Goal: Information Seeking & Learning: Check status

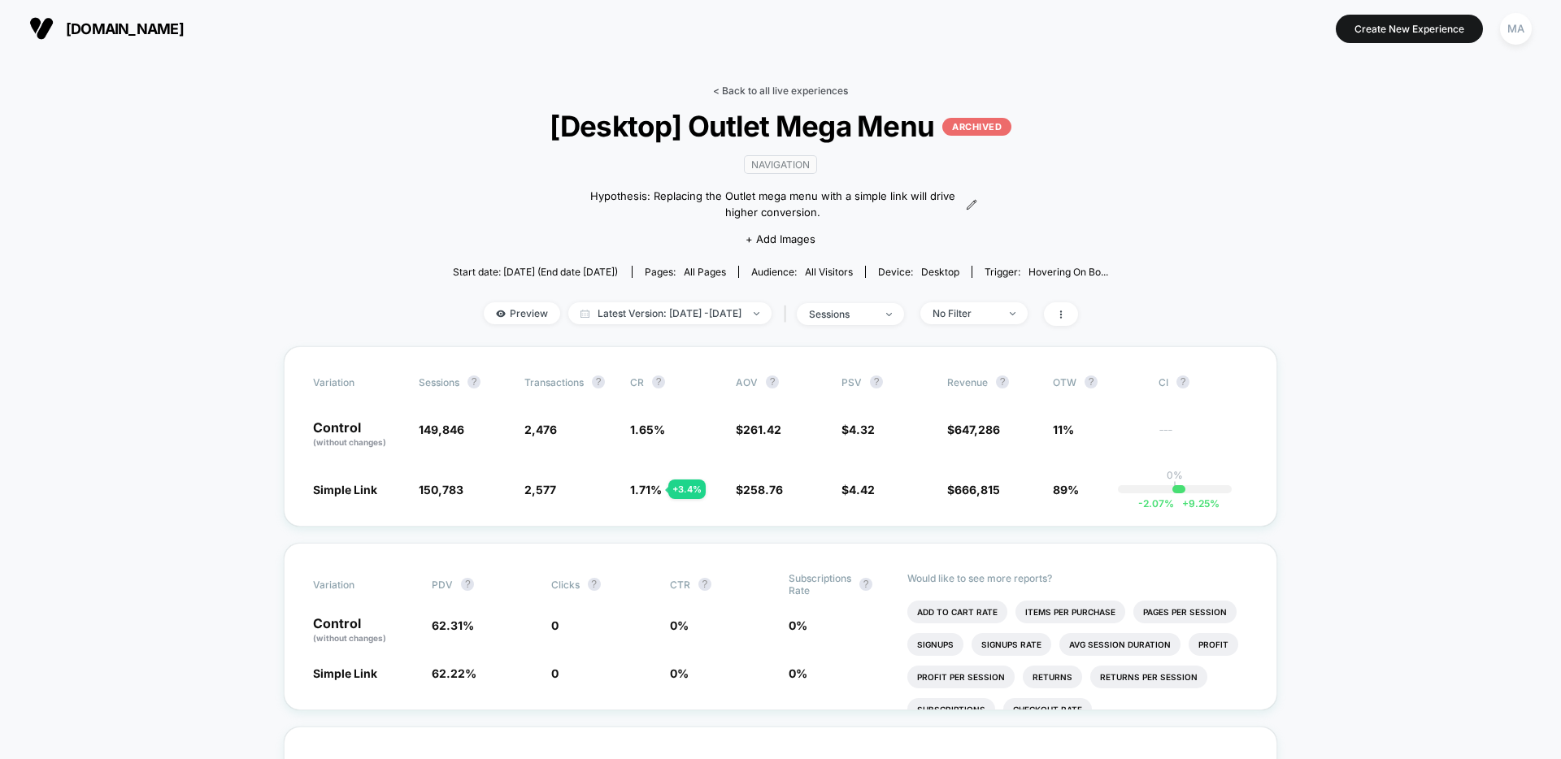
click at [778, 93] on link "< Back to all live experiences" at bounding box center [780, 91] width 135 height 12
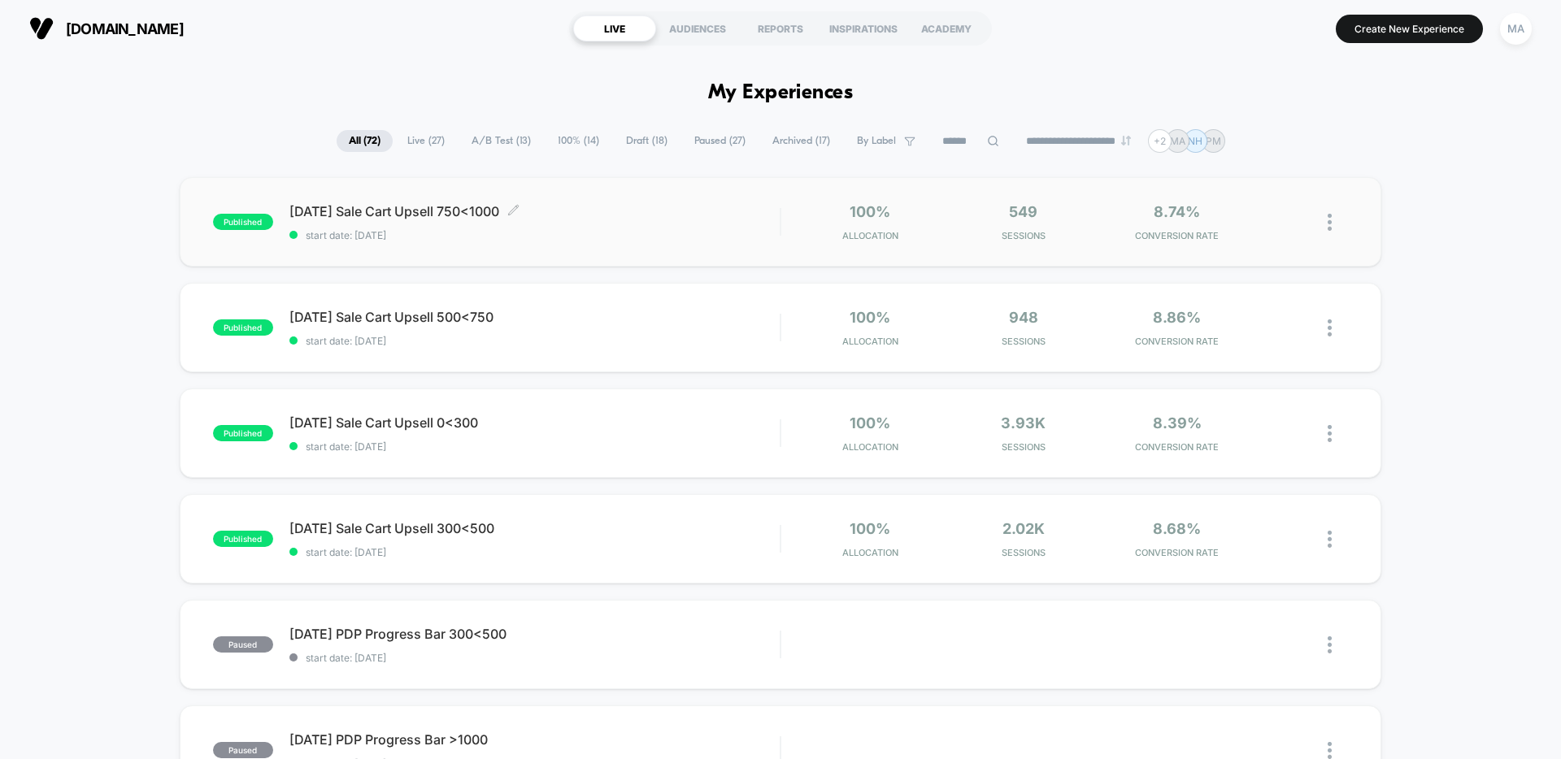
click at [558, 224] on div "[DATE] Sale Cart Upsell 750<1000 Click to edit experience details Click to edit…" at bounding box center [534, 222] width 490 height 38
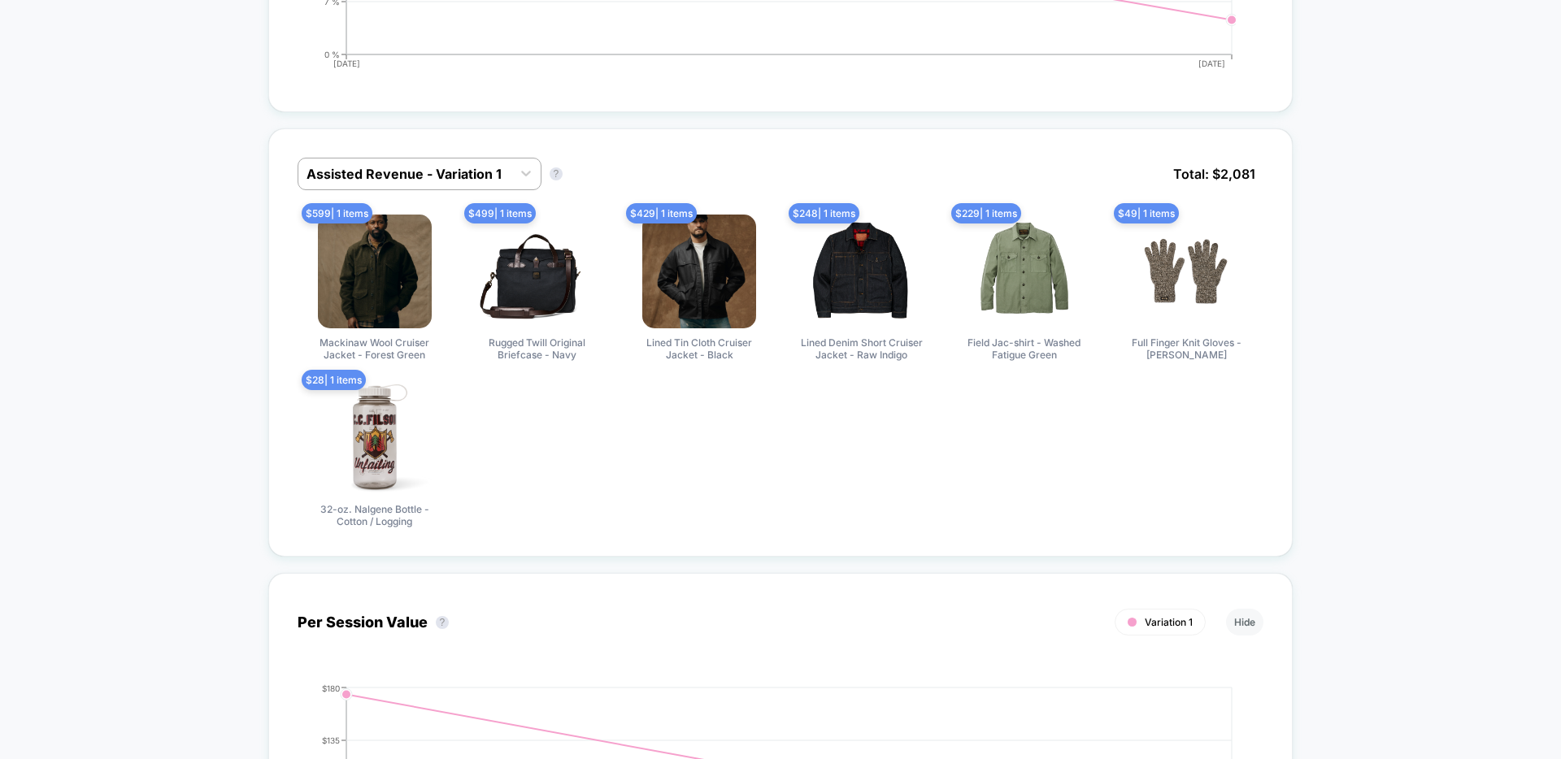
scroll to position [702, 0]
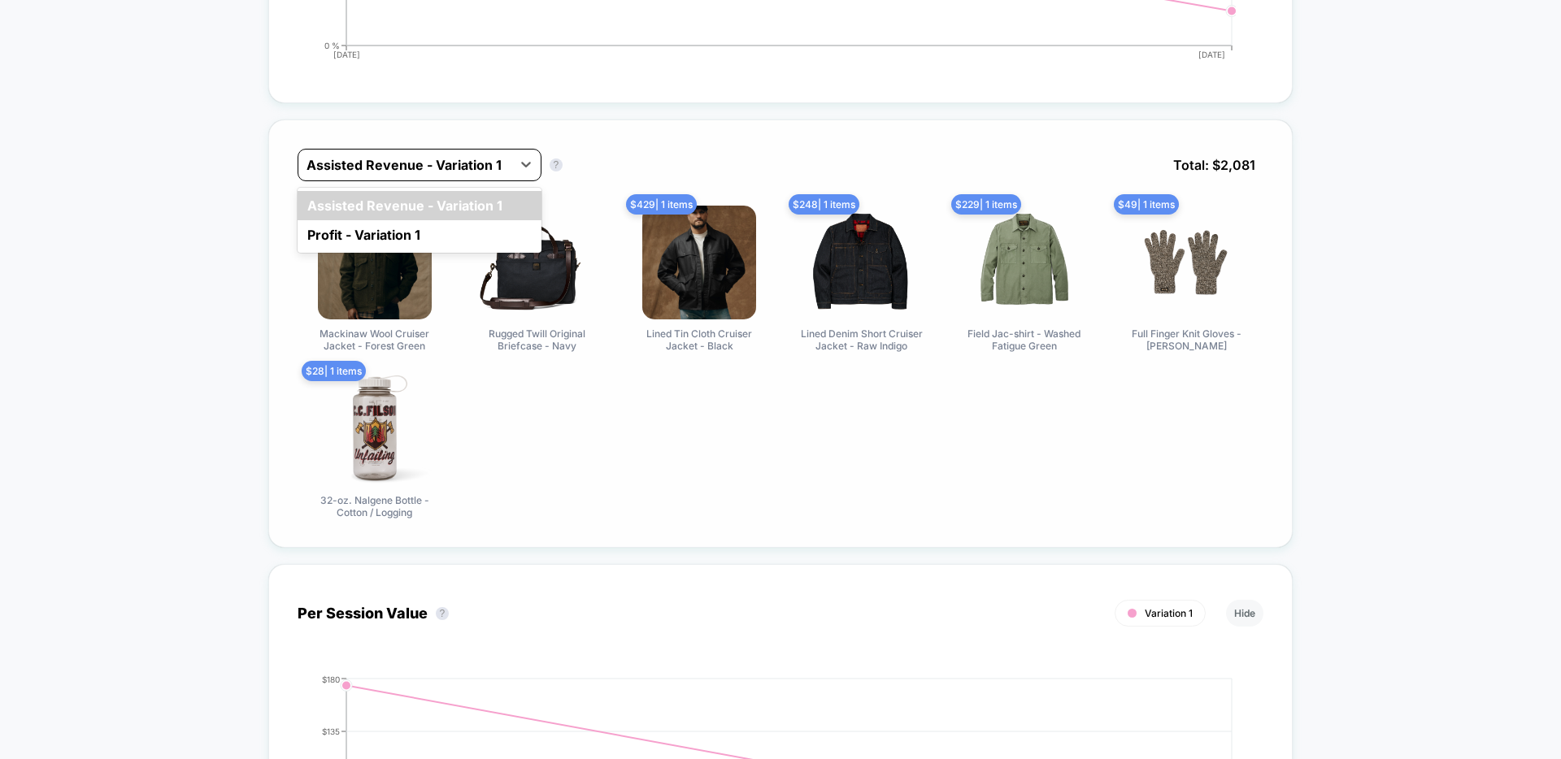
click at [441, 172] on div at bounding box center [404, 165] width 197 height 20
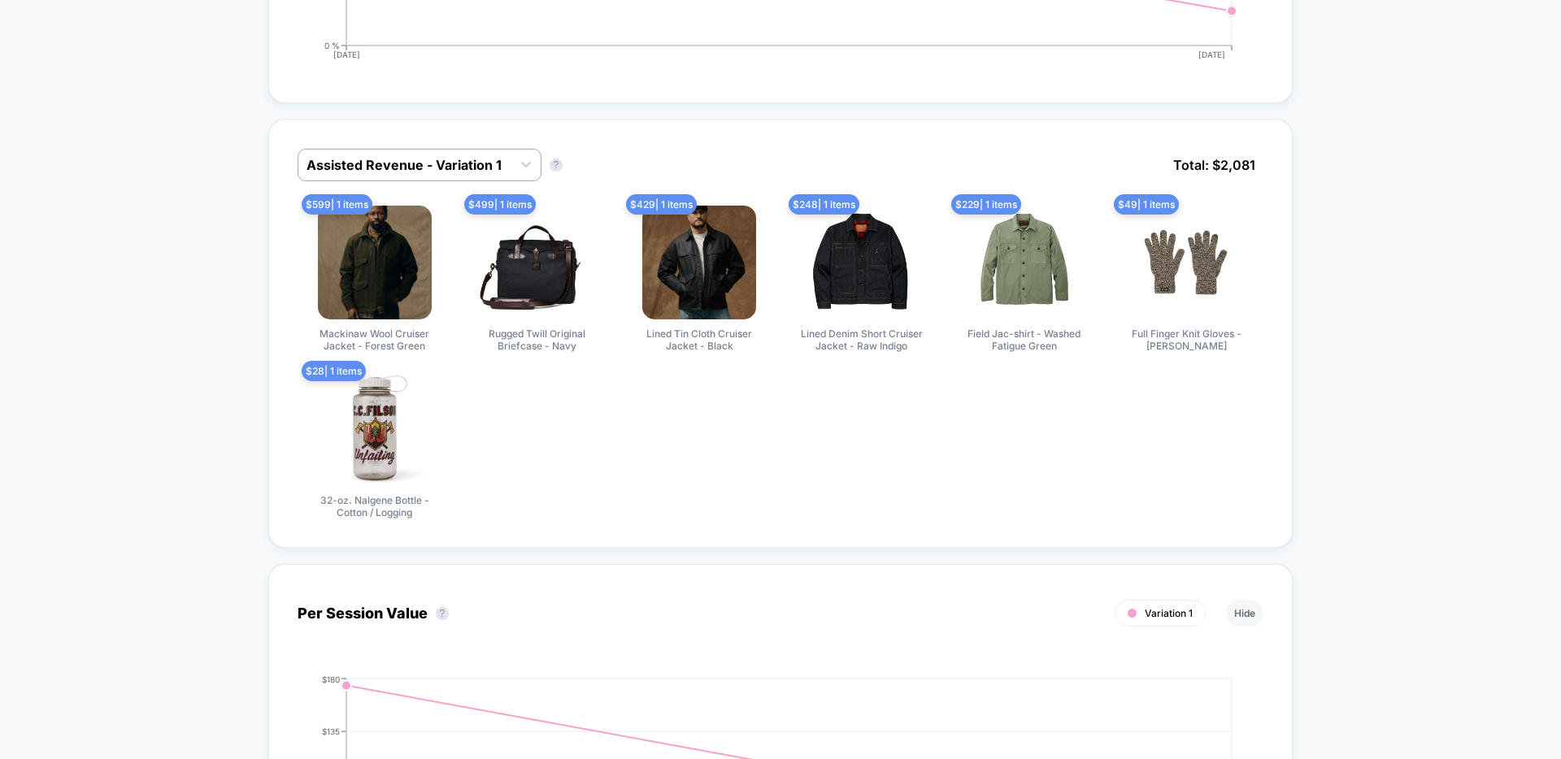
scroll to position [0, 0]
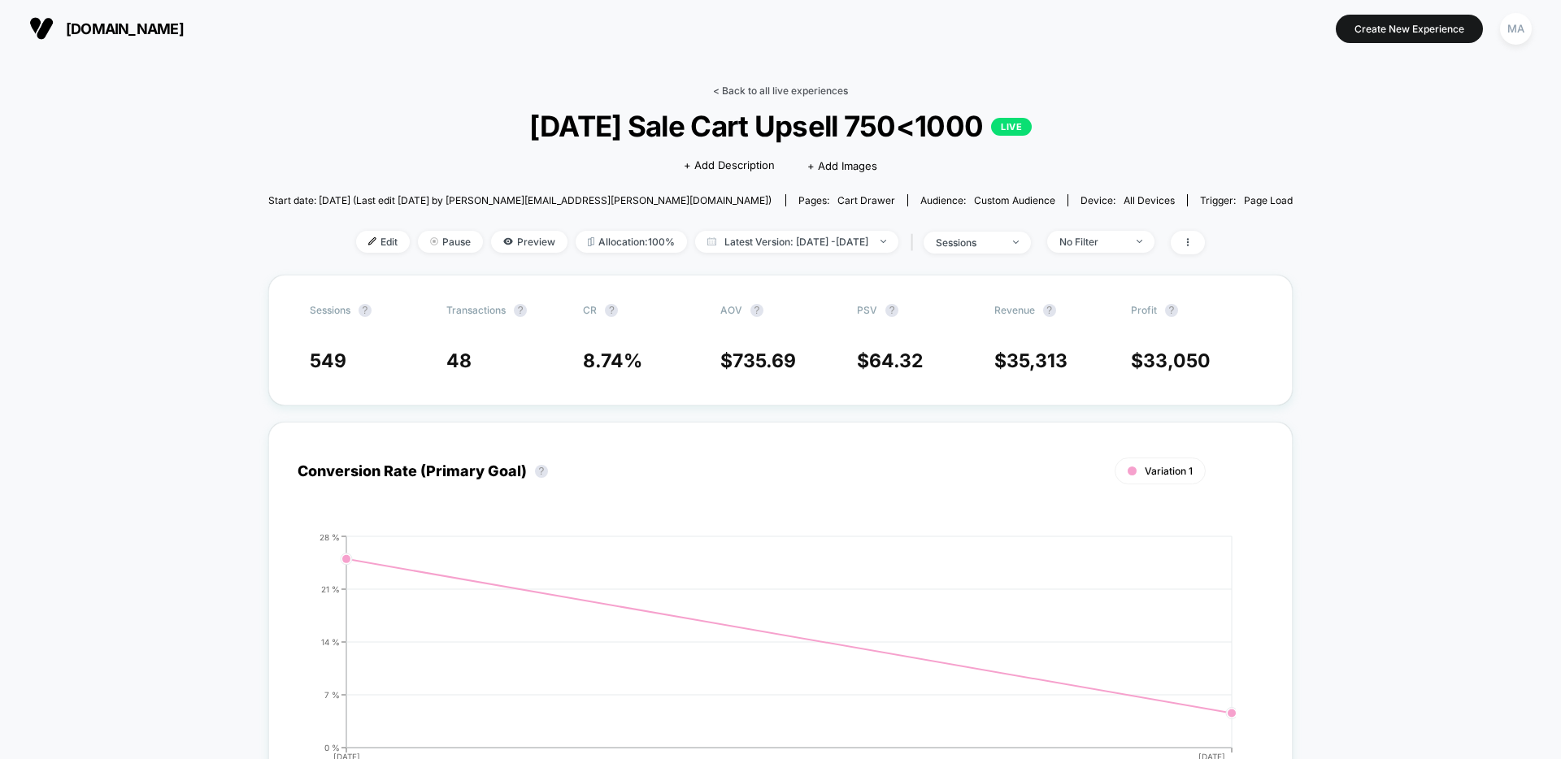
click at [757, 95] on link "< Back to all live experiences" at bounding box center [780, 91] width 135 height 12
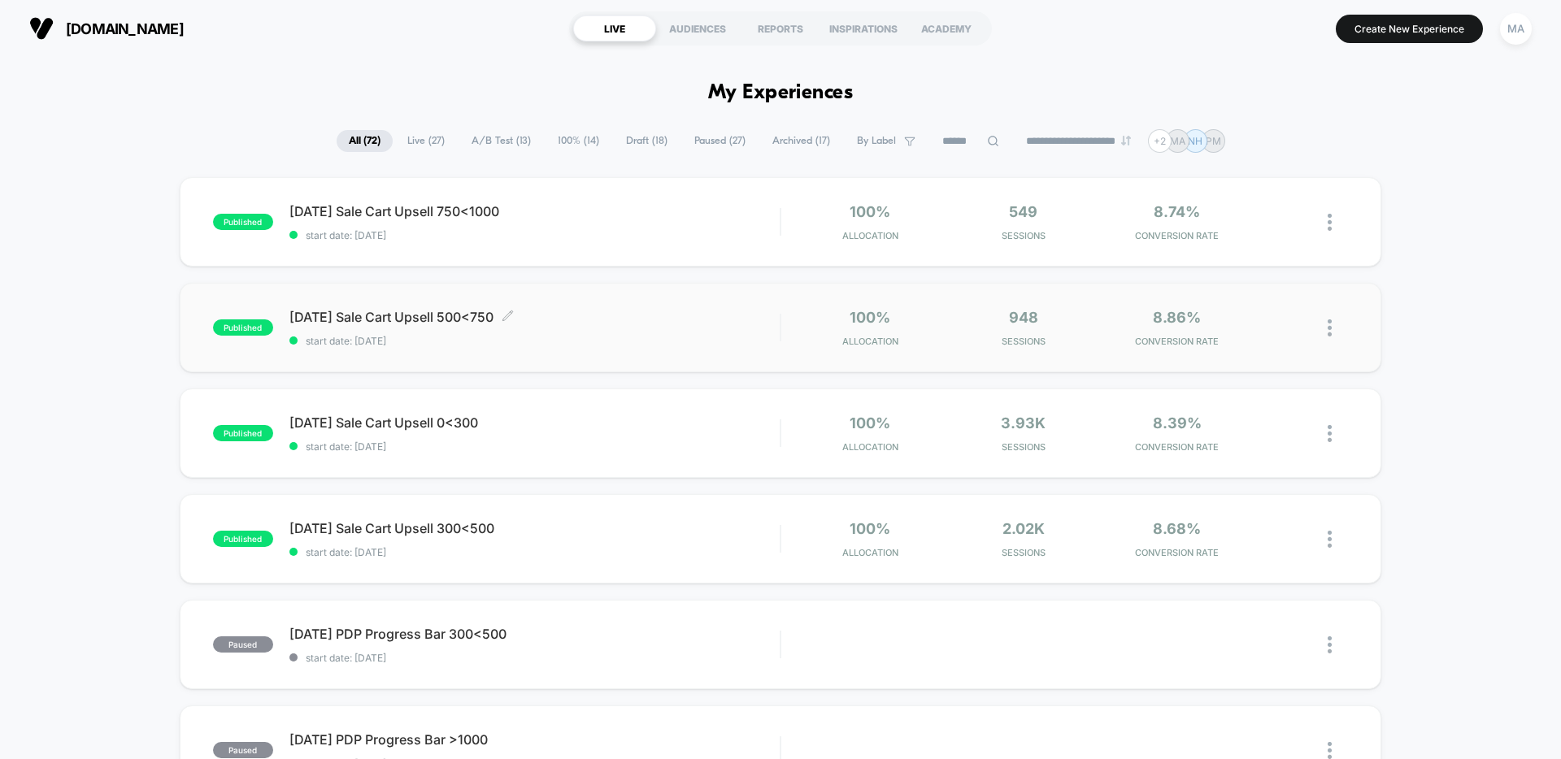
click at [544, 311] on span "[DATE] Sale Cart Upsell 500<750 Click to edit experience details" at bounding box center [534, 317] width 490 height 16
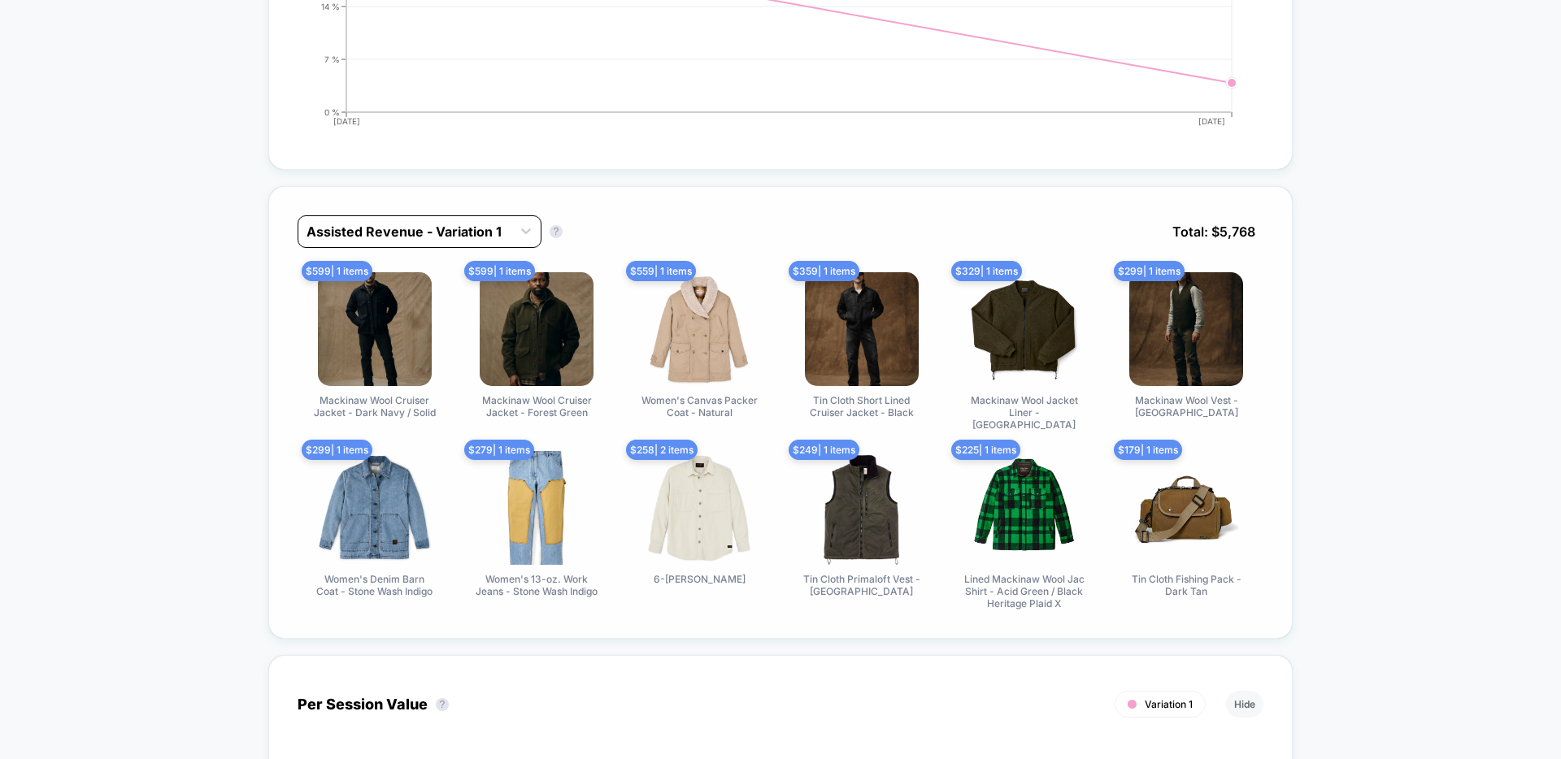
scroll to position [640, 0]
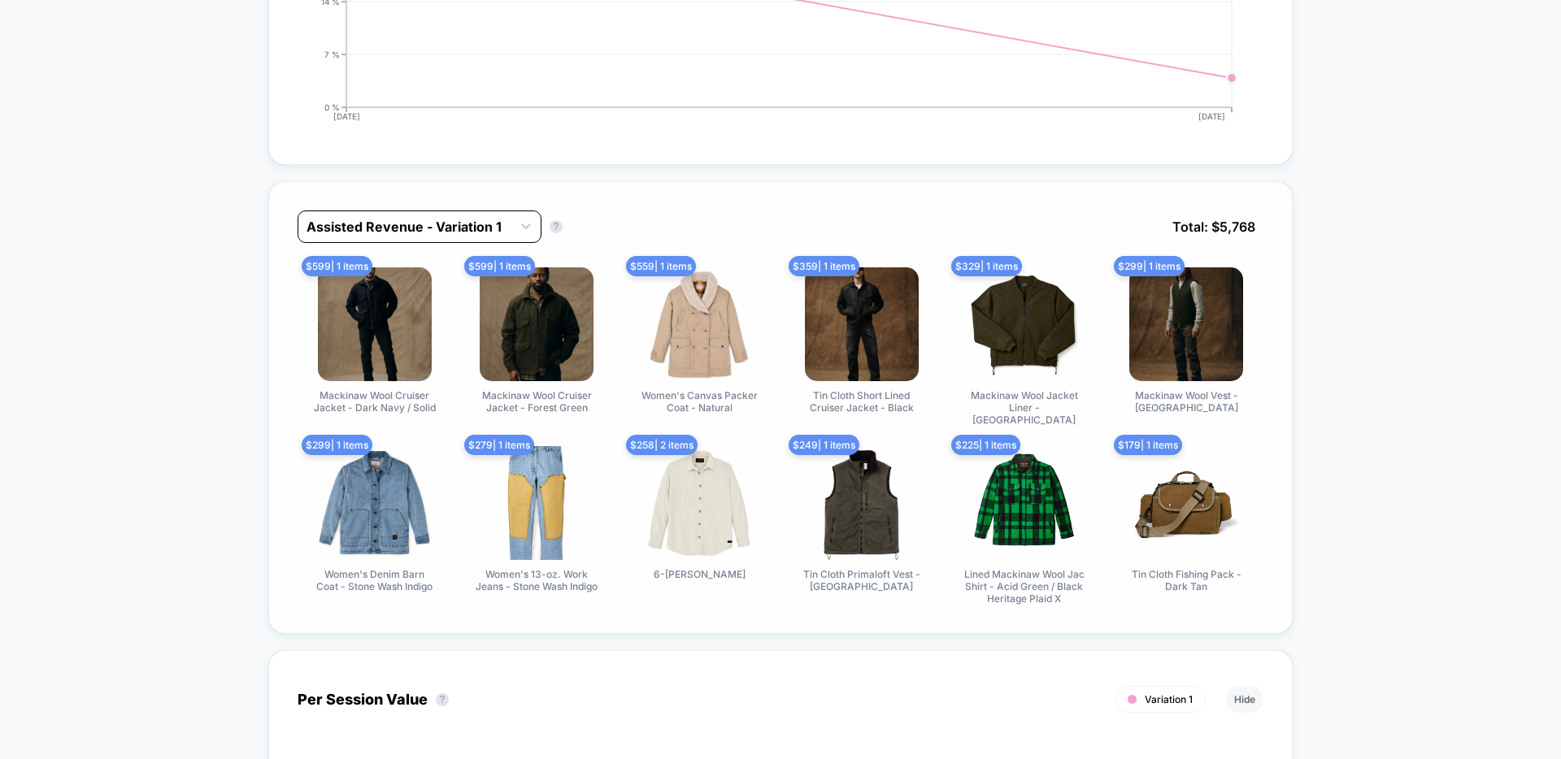
click at [480, 237] on div "Assisted Revenue - Variation 1" at bounding box center [404, 227] width 213 height 26
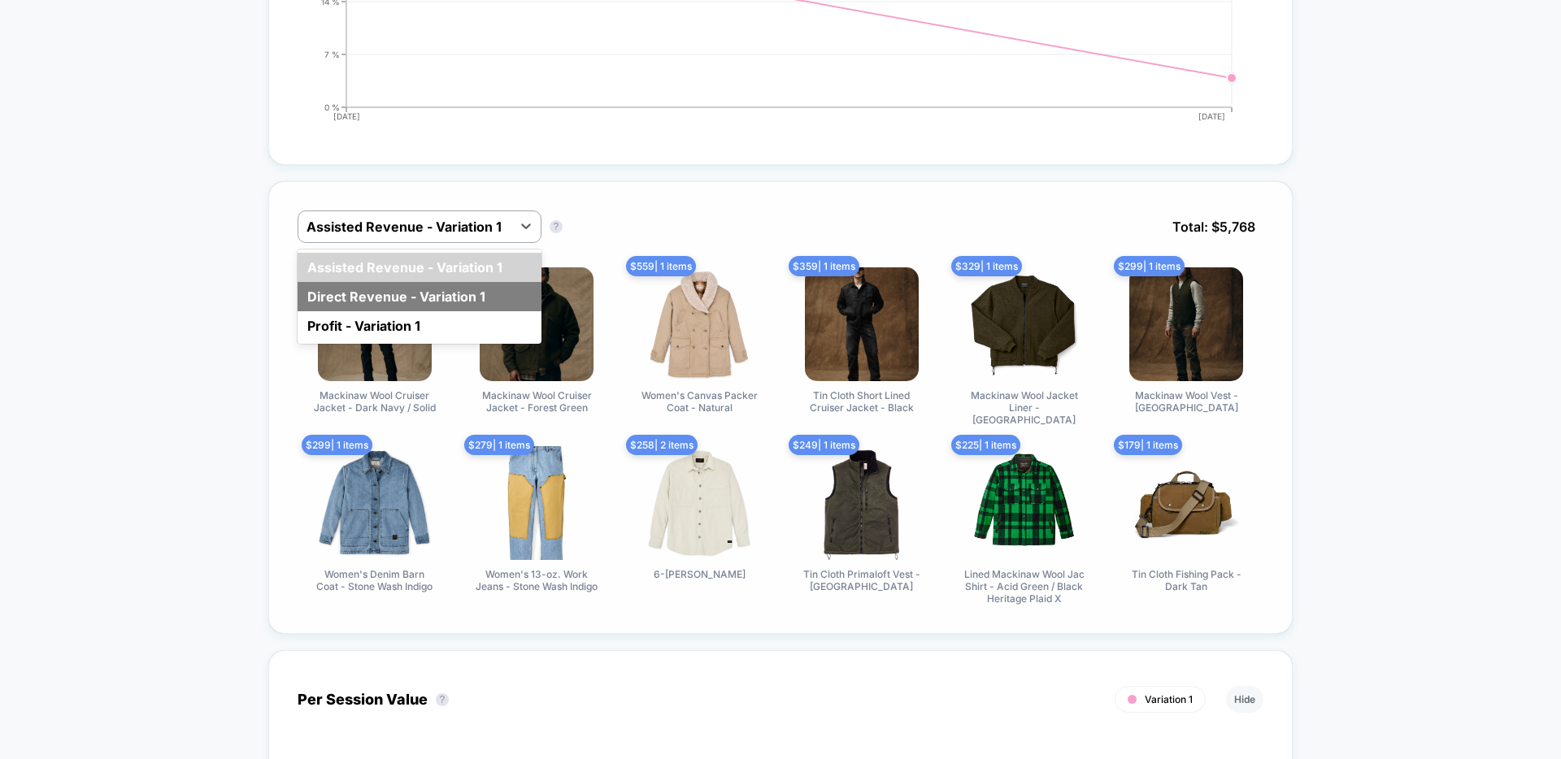
click at [419, 293] on div "Direct Revenue - Variation 1" at bounding box center [419, 296] width 244 height 29
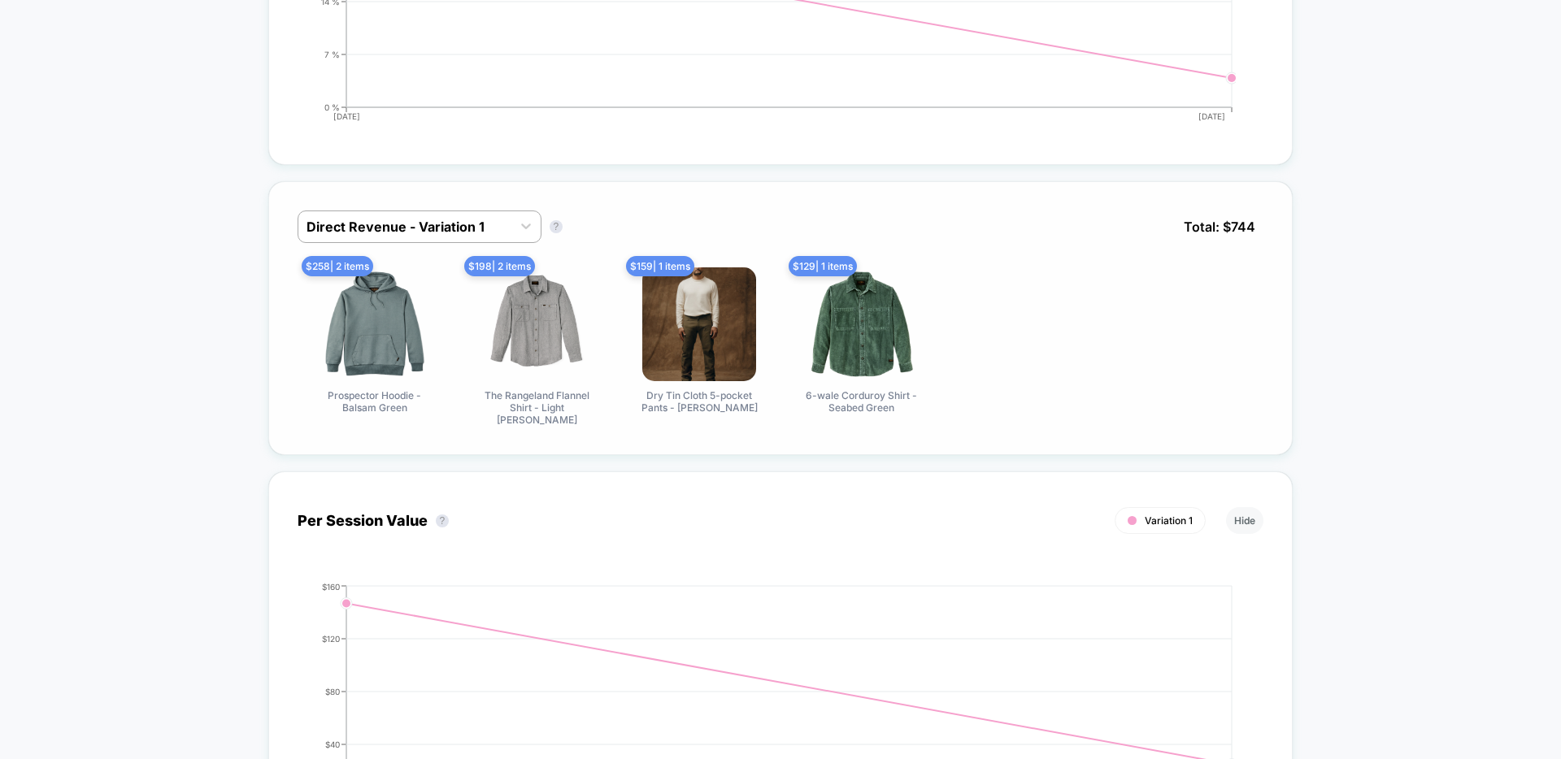
scroll to position [0, 0]
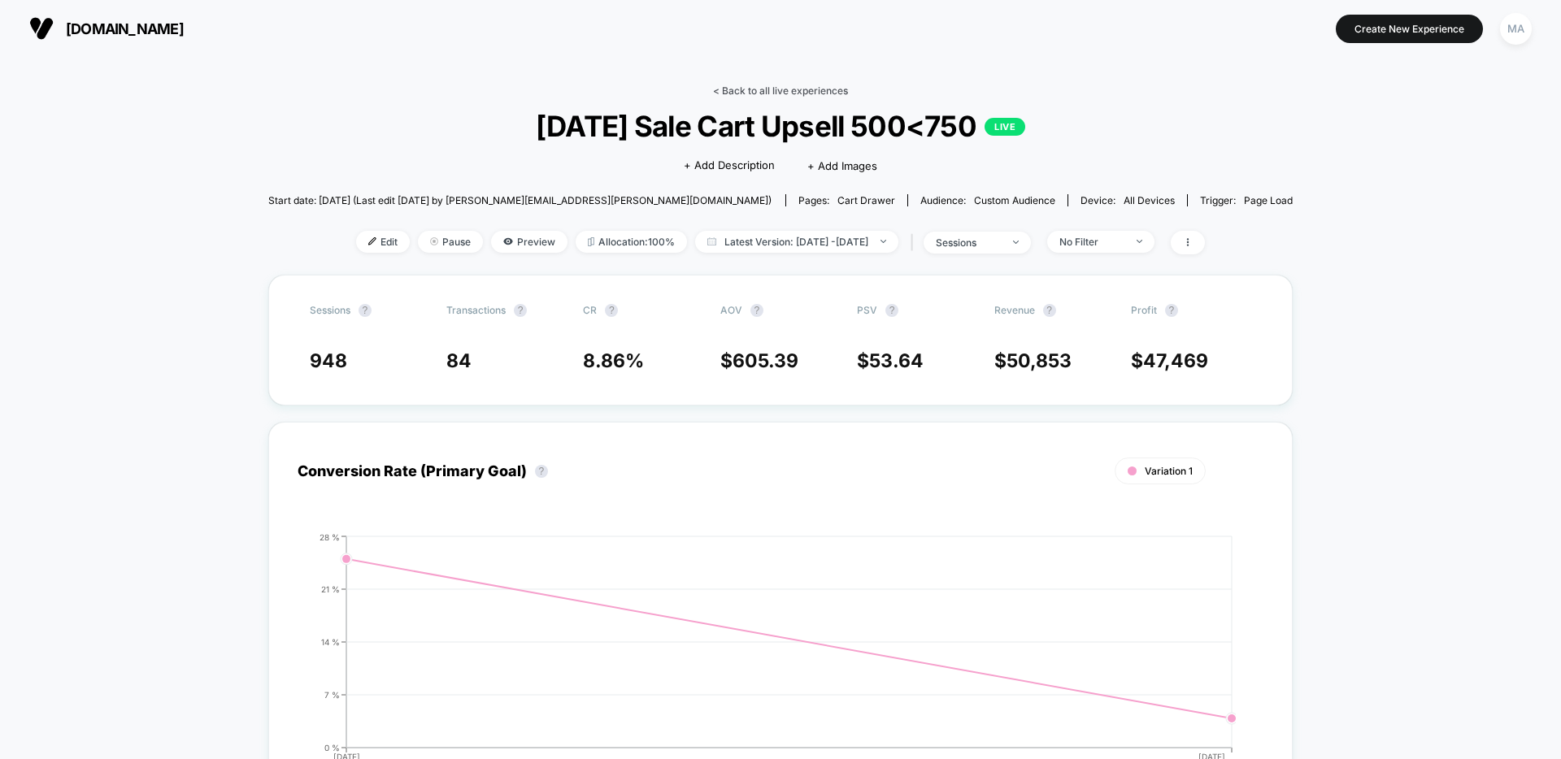
click at [784, 95] on link "< Back to all live experiences" at bounding box center [780, 91] width 135 height 12
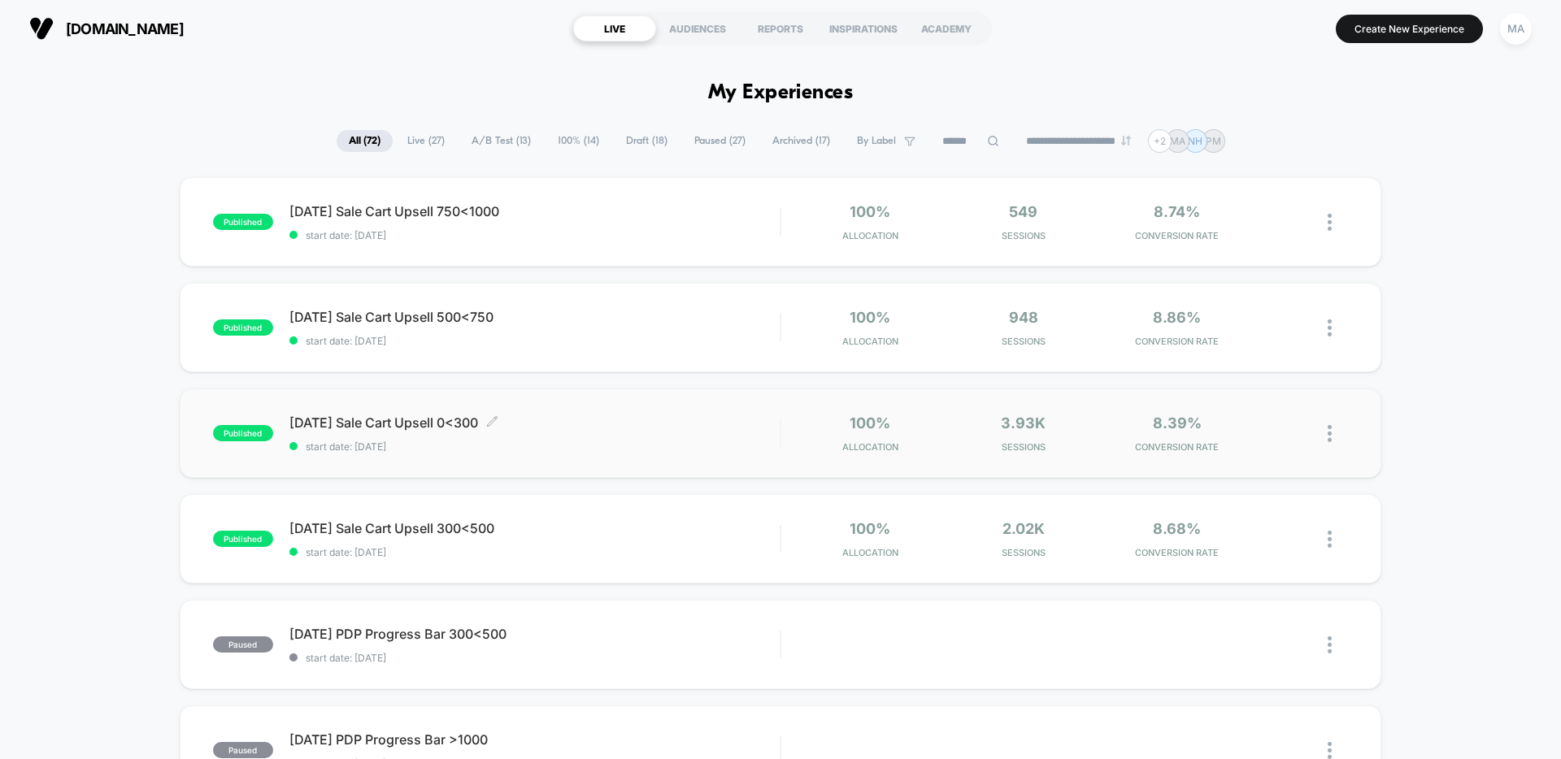
click at [444, 417] on span "[DATE] Sale Cart Upsell 0<300 Click to edit experience details" at bounding box center [534, 423] width 490 height 16
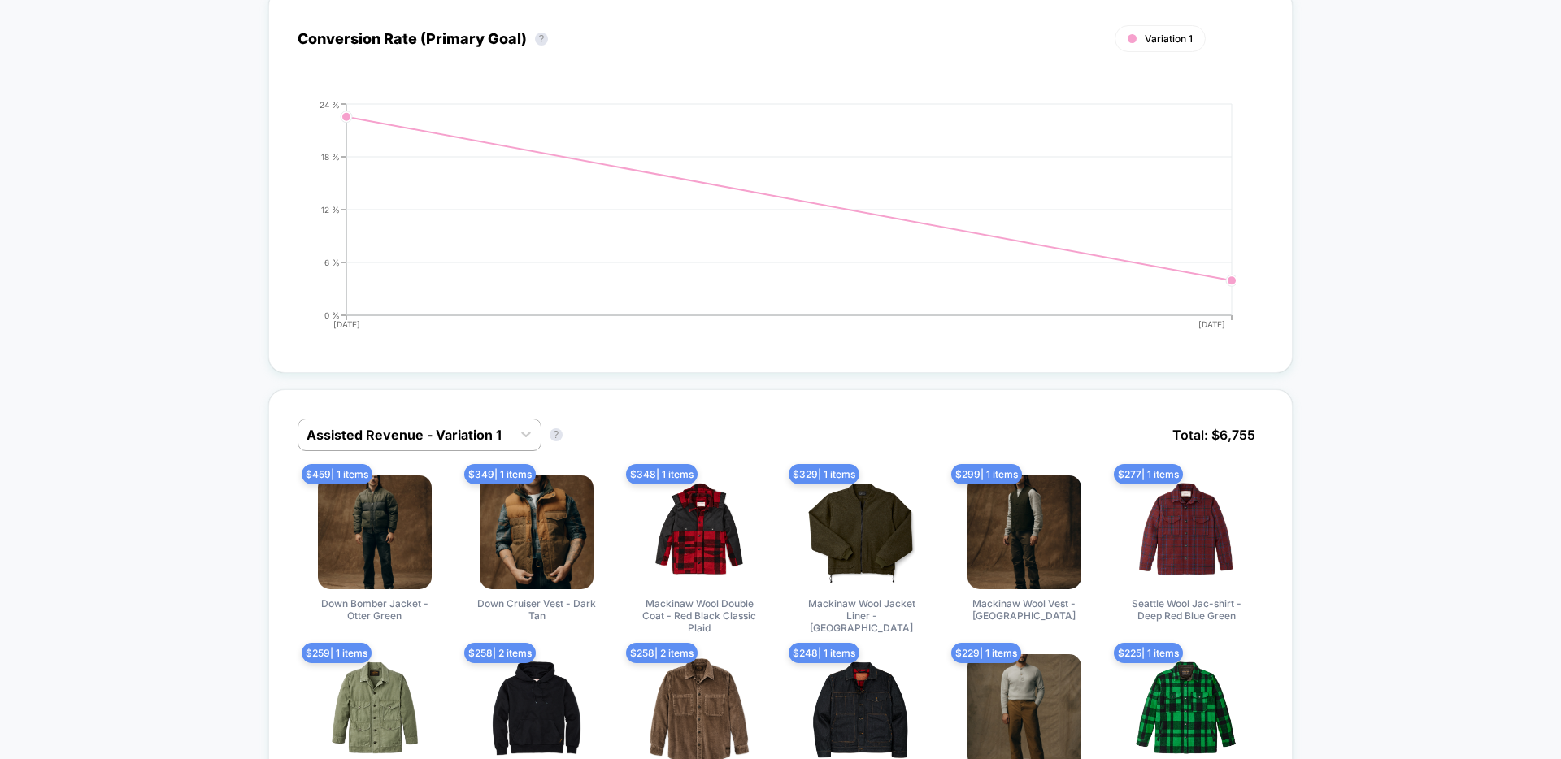
scroll to position [493, 0]
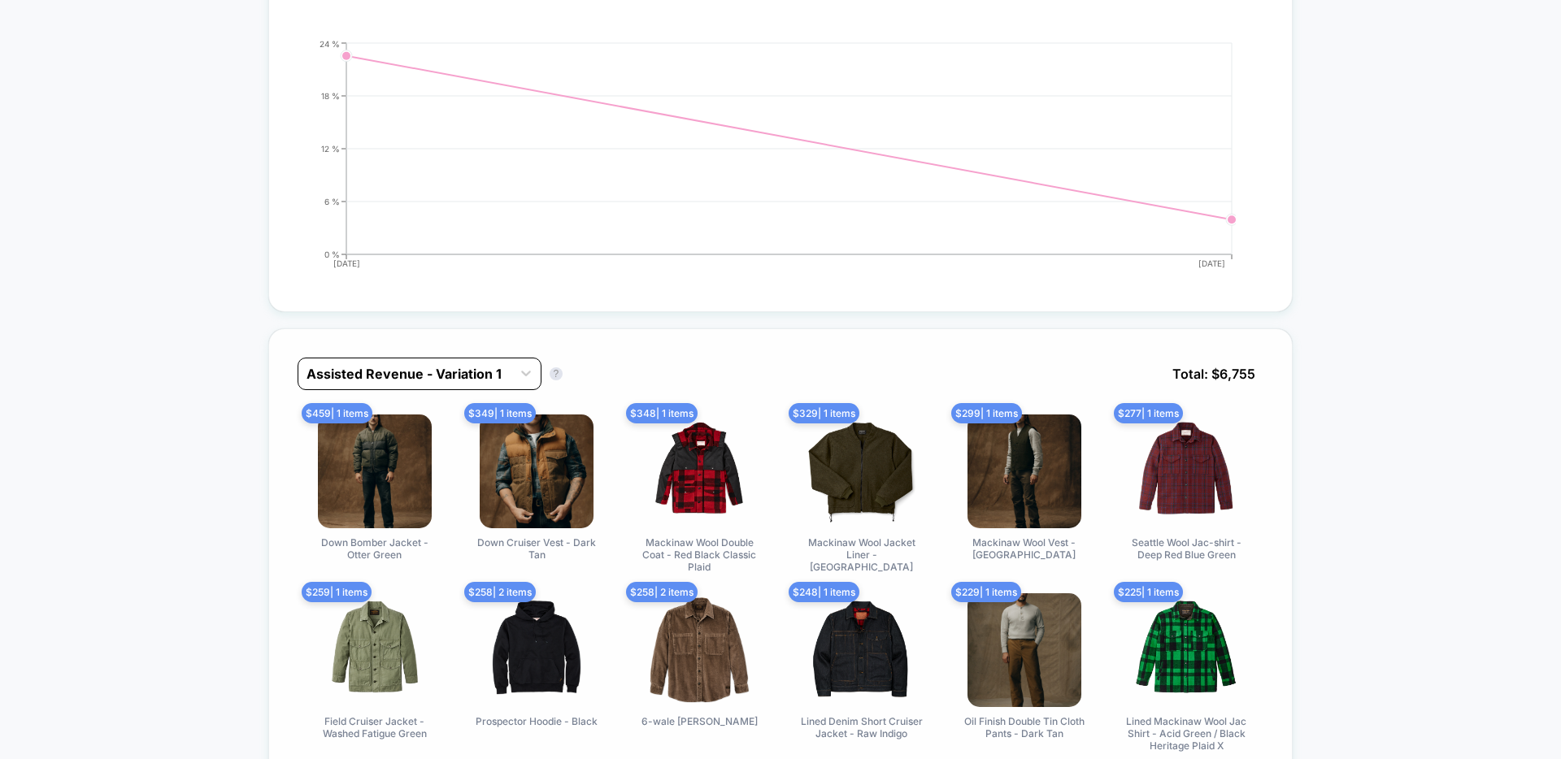
click at [411, 375] on div at bounding box center [404, 374] width 197 height 20
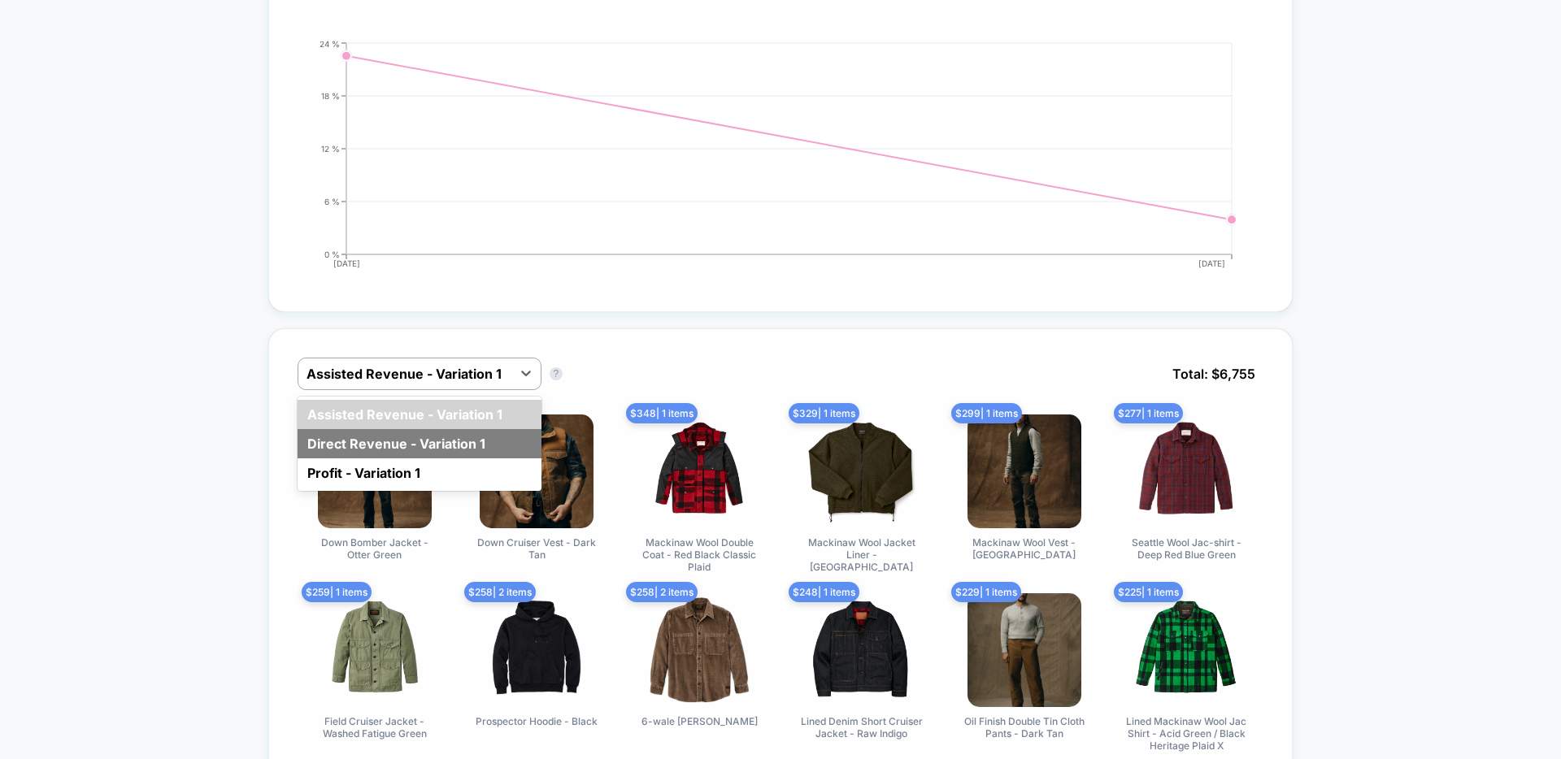
click at [396, 441] on div "Direct Revenue - Variation 1" at bounding box center [419, 443] width 244 height 29
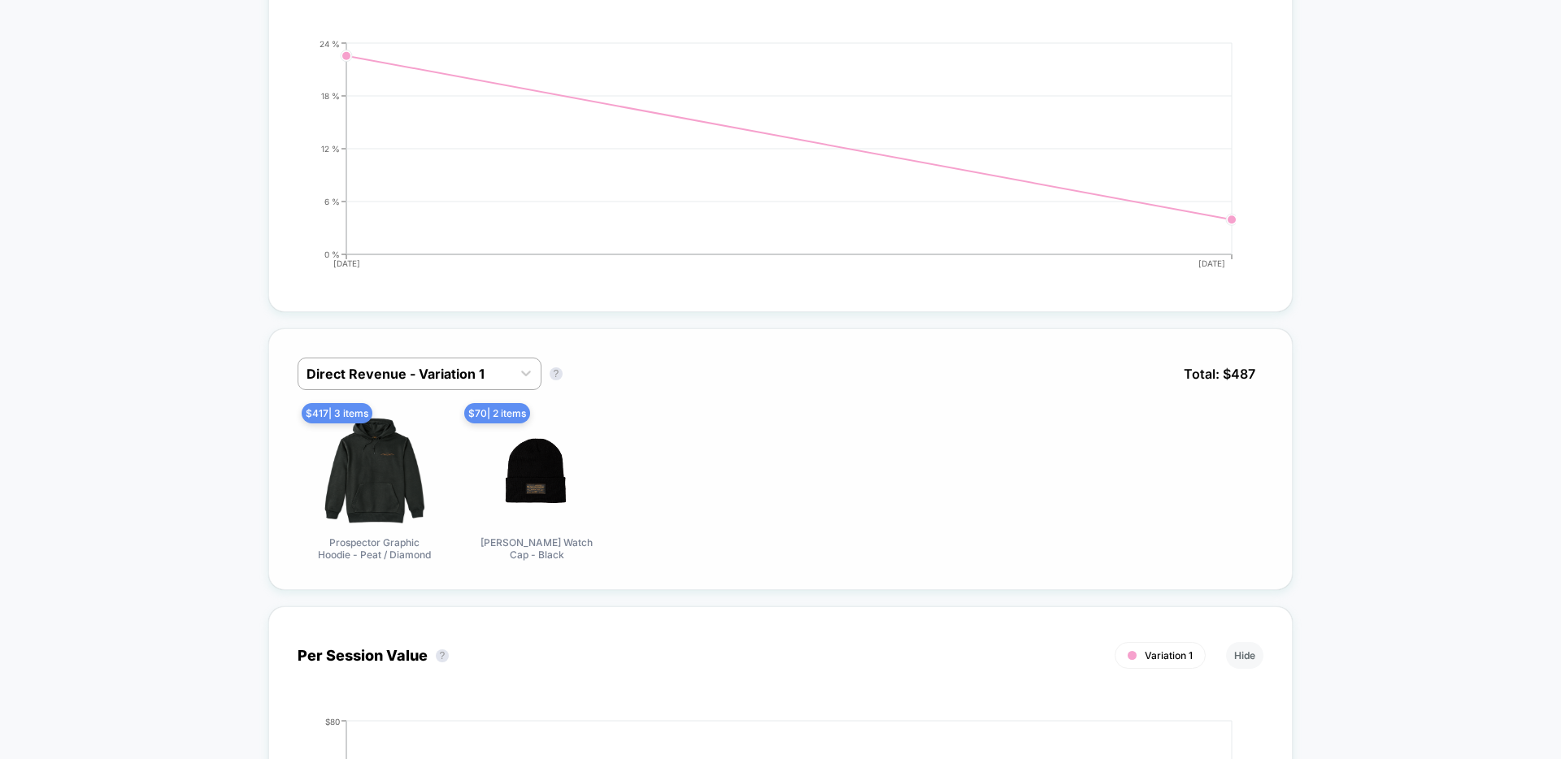
scroll to position [0, 0]
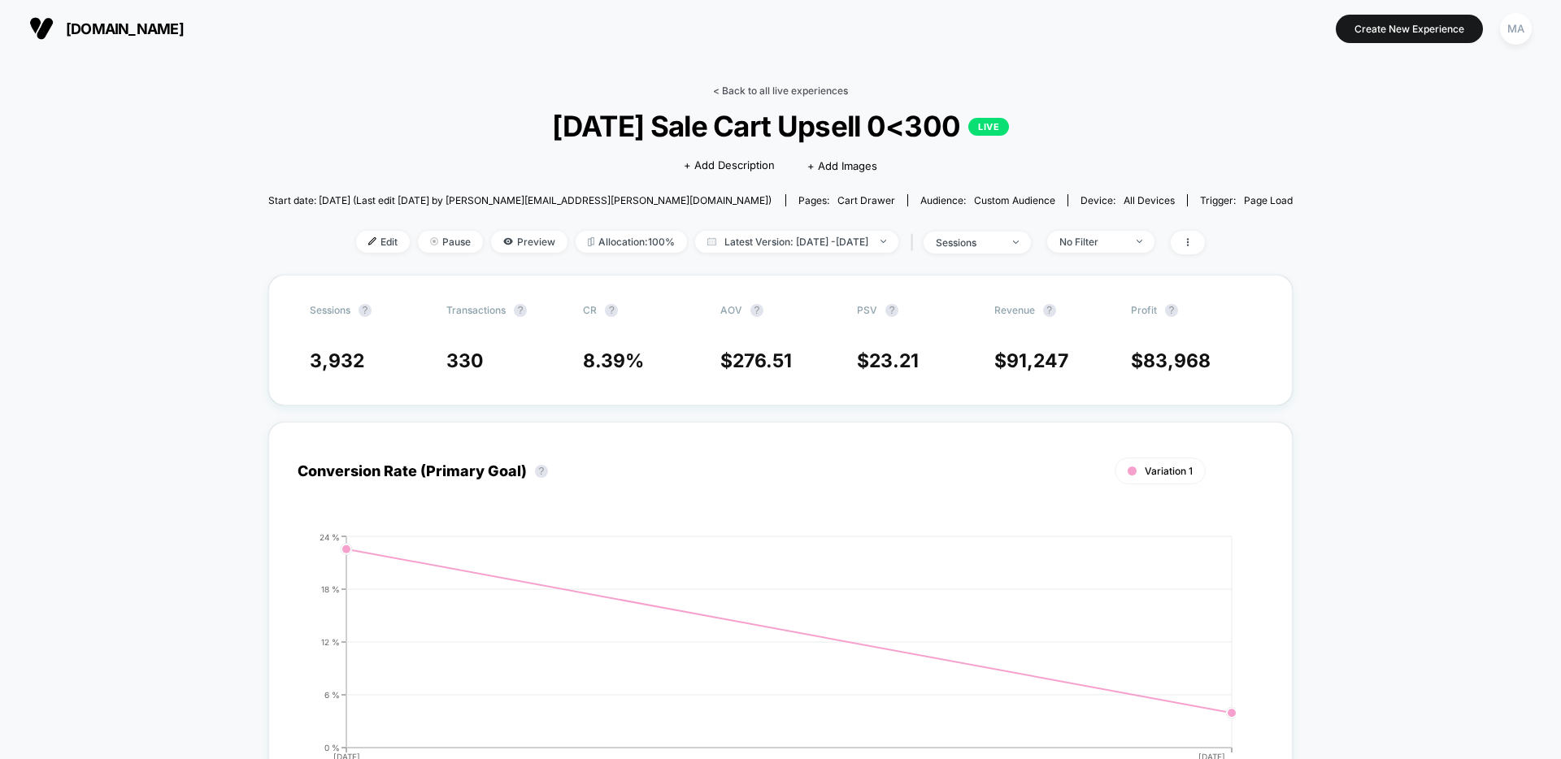
click at [784, 90] on link "< Back to all live experiences" at bounding box center [780, 91] width 135 height 12
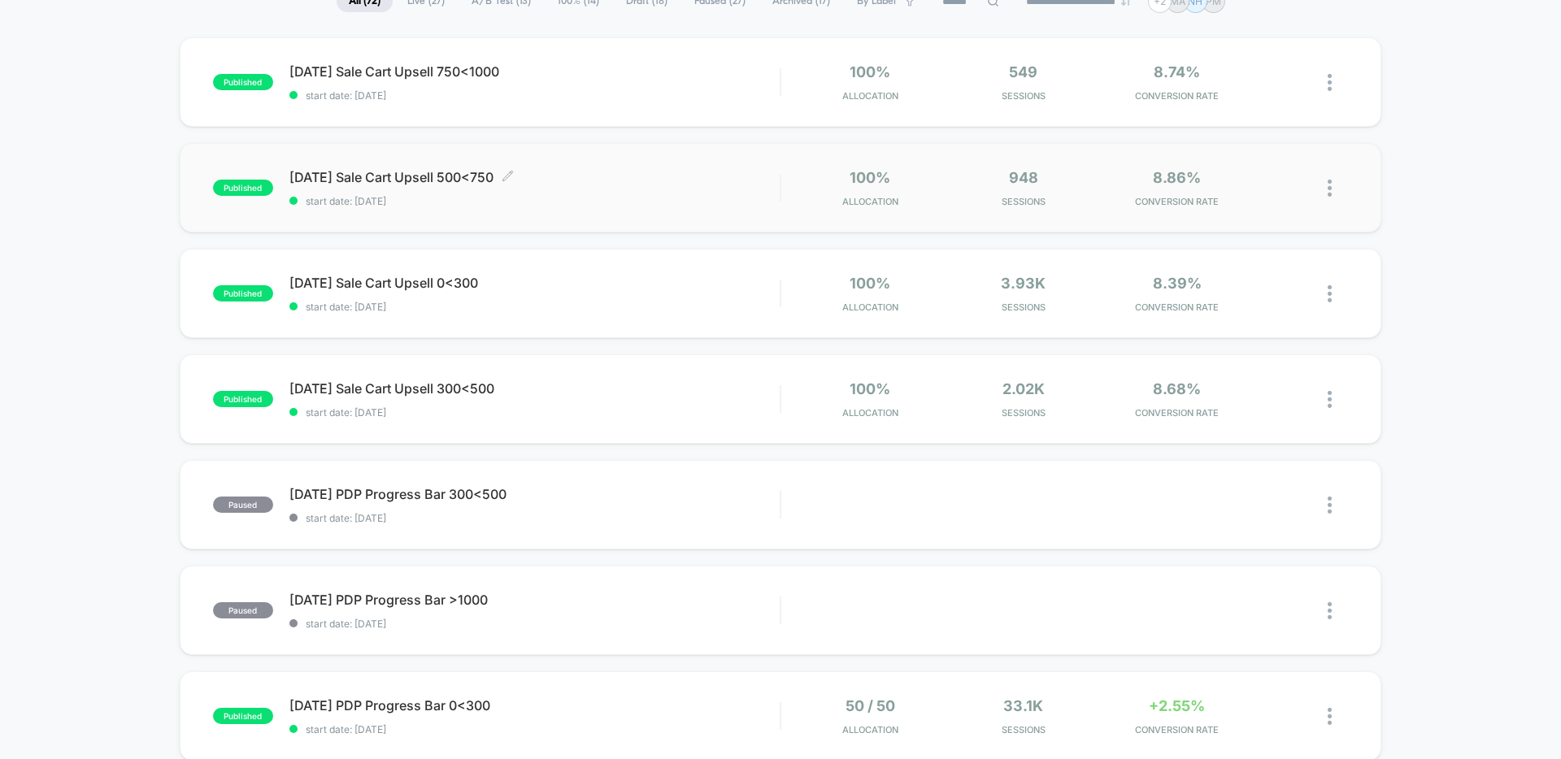
scroll to position [185, 0]
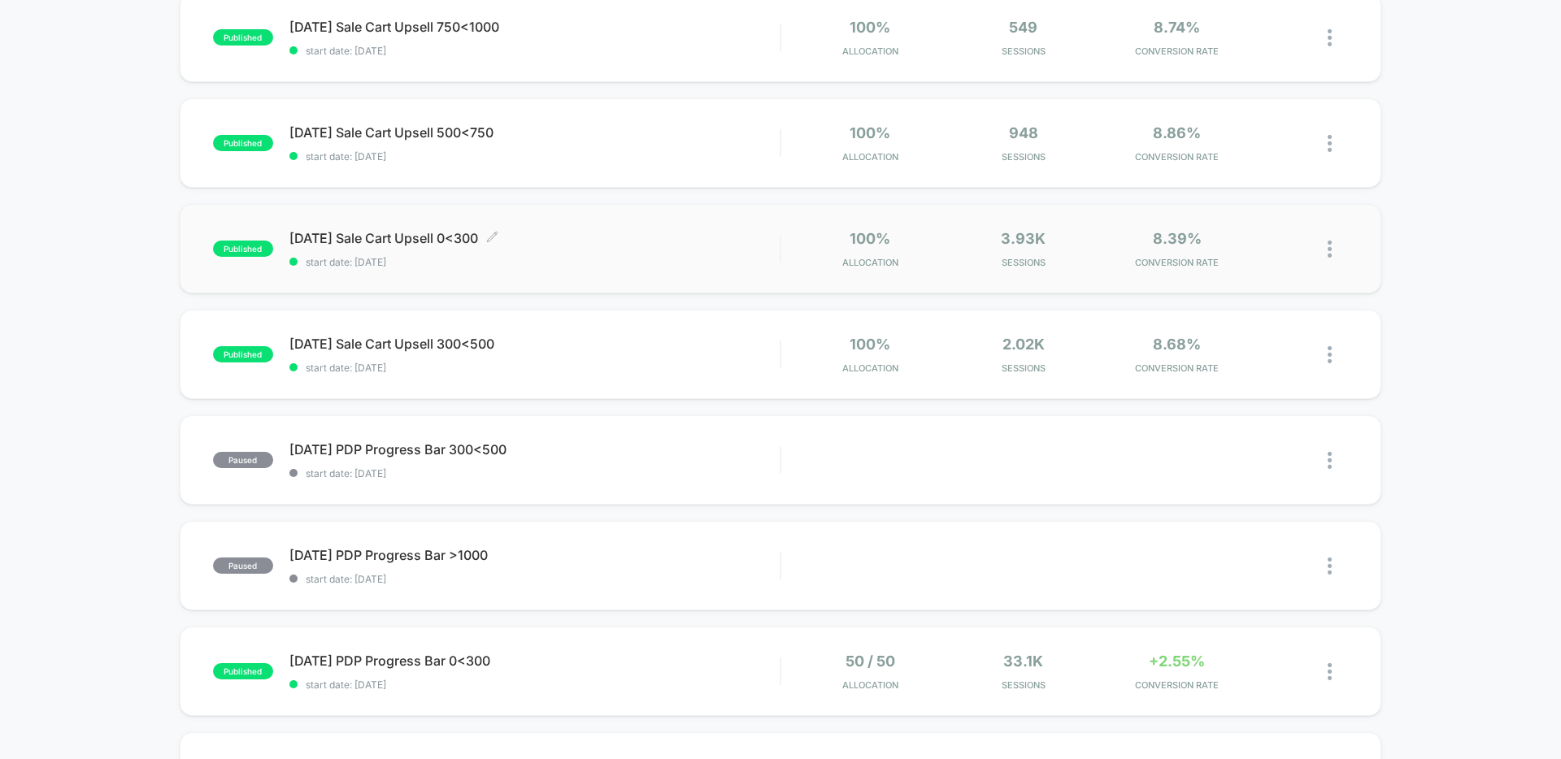
click at [423, 241] on span "[DATE] Sale Cart Upsell 0<300 Click to edit experience details" at bounding box center [534, 238] width 490 height 16
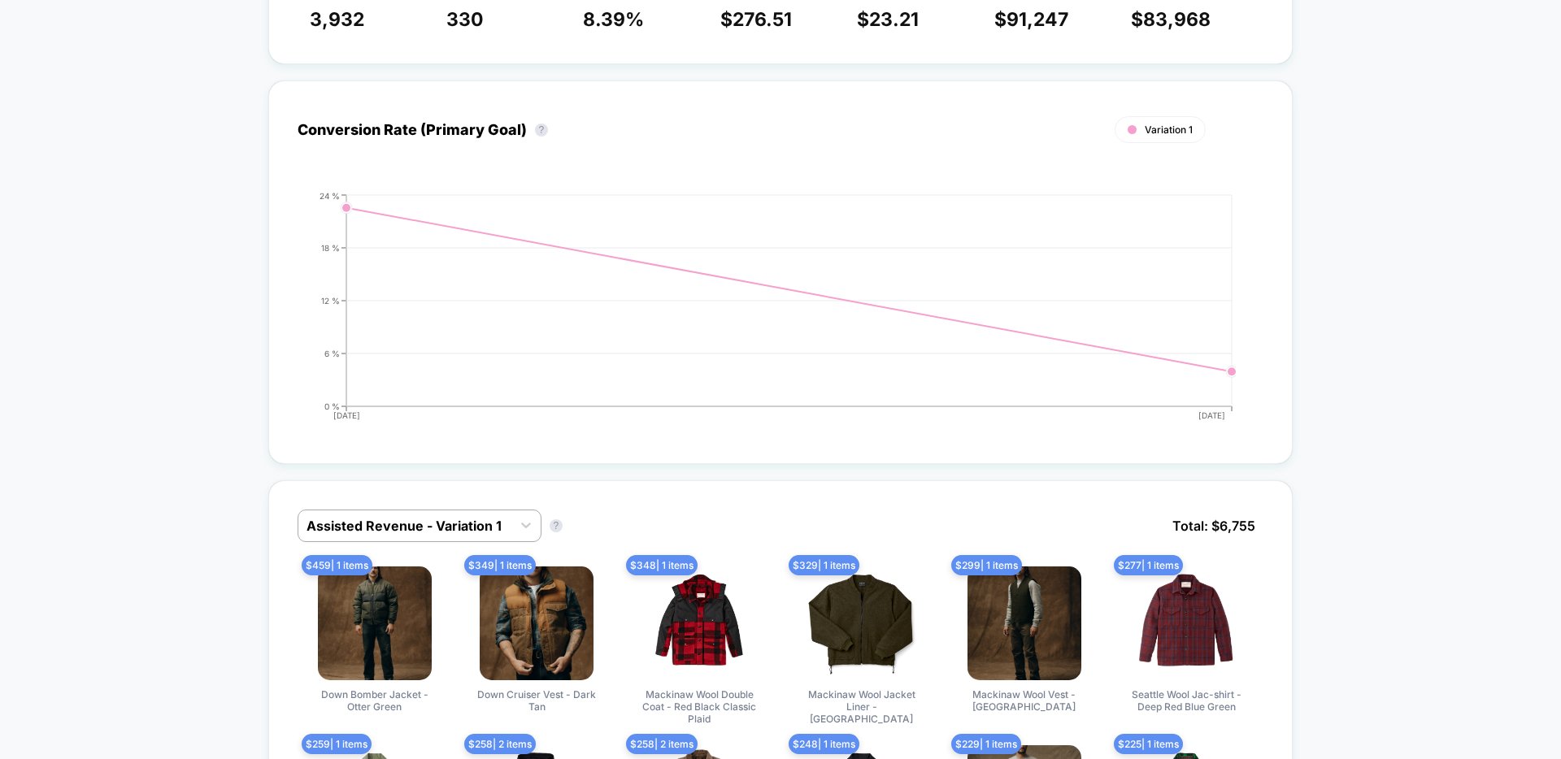
scroll to position [668, 0]
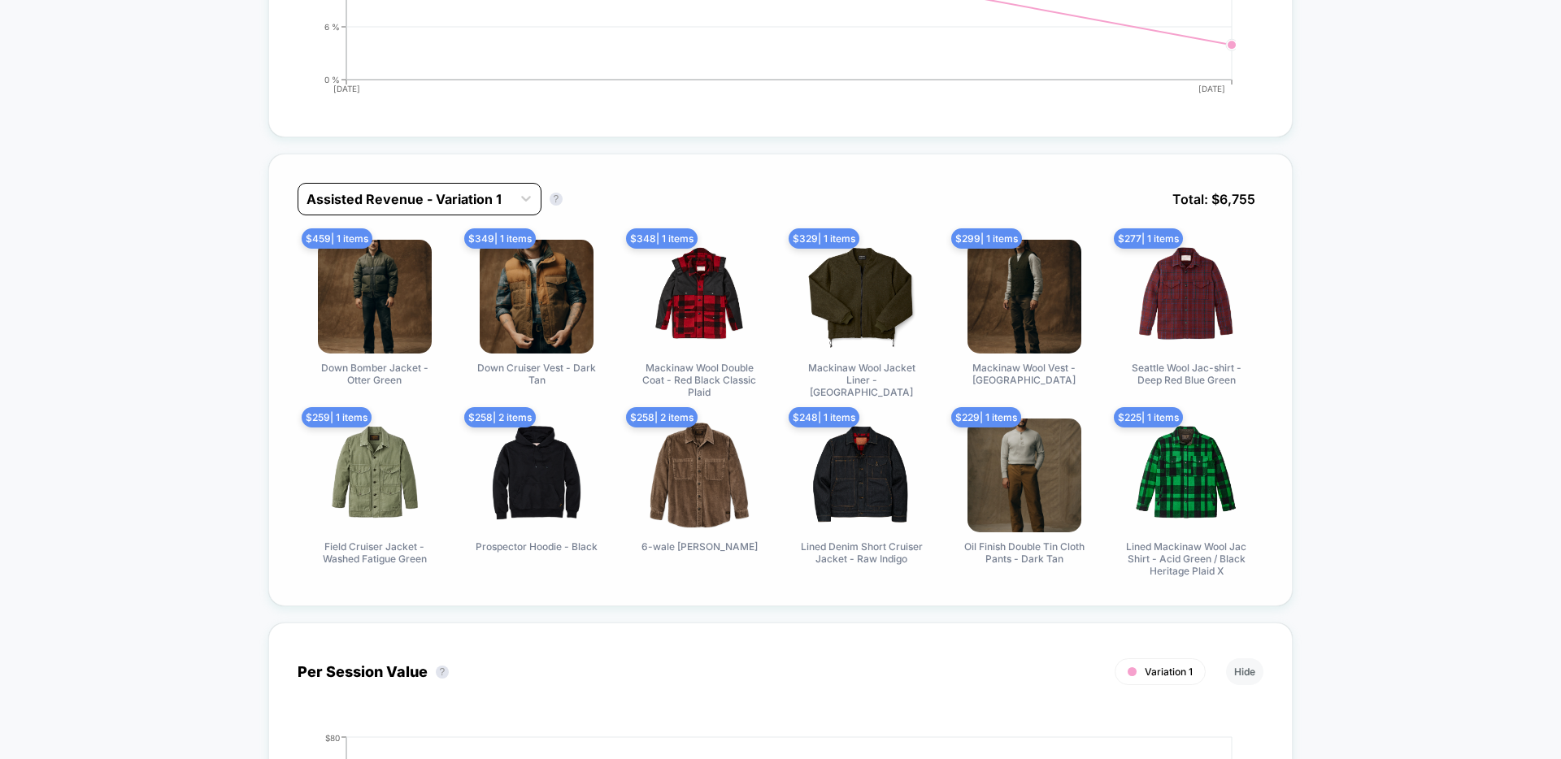
click at [436, 205] on div at bounding box center [404, 199] width 197 height 20
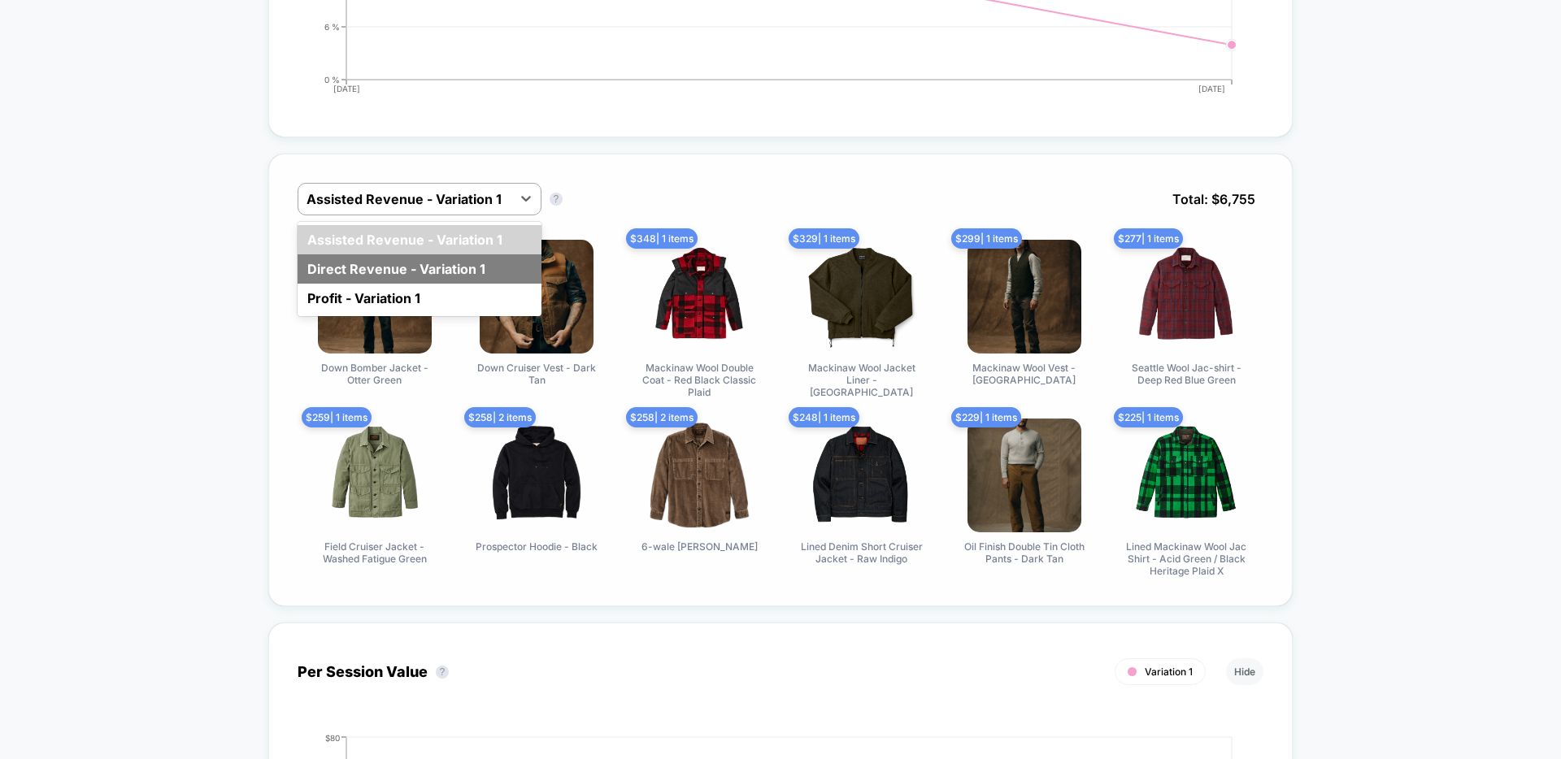
click at [413, 269] on div "Direct Revenue - Variation 1" at bounding box center [419, 268] width 244 height 29
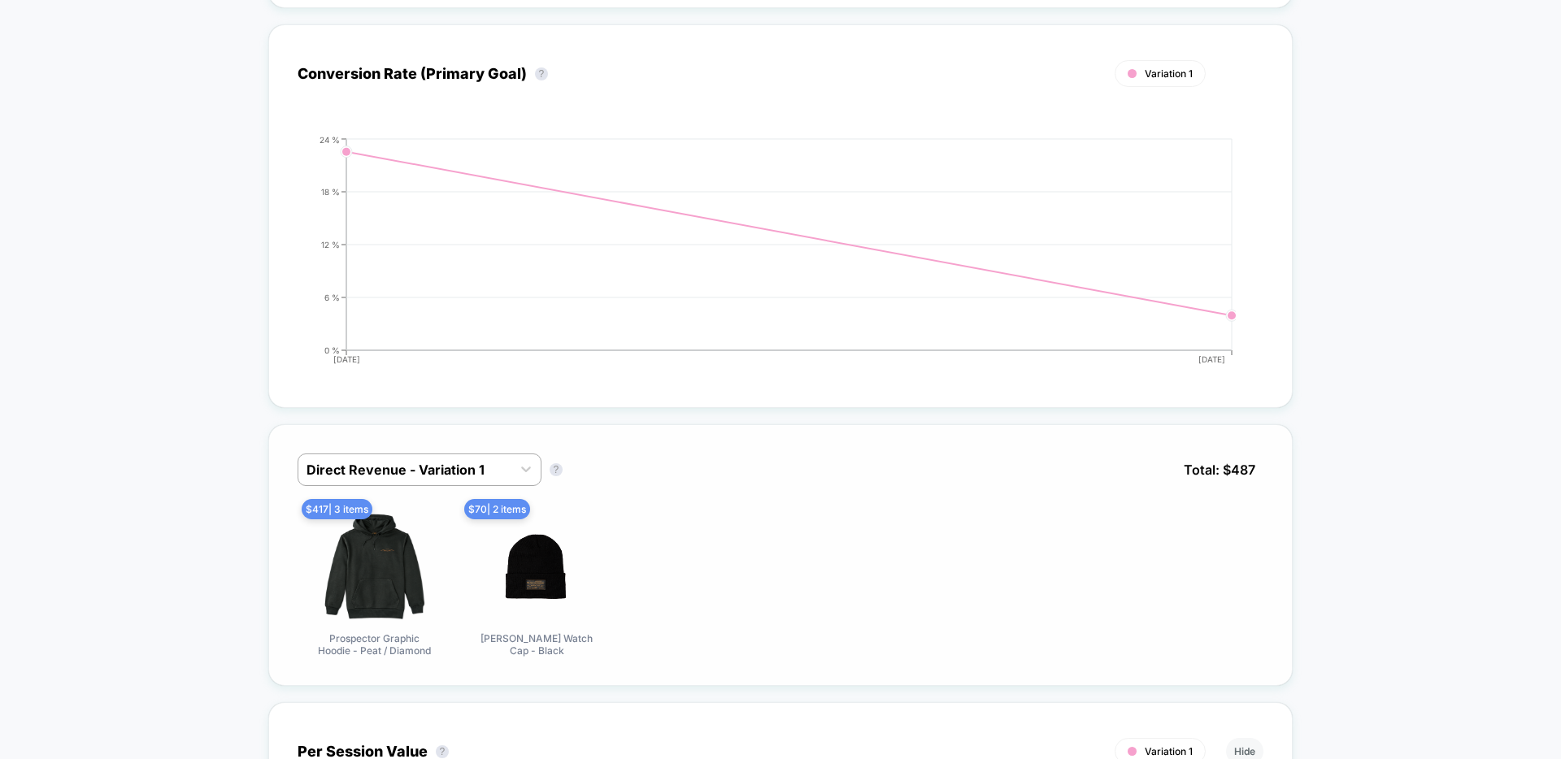
scroll to position [0, 0]
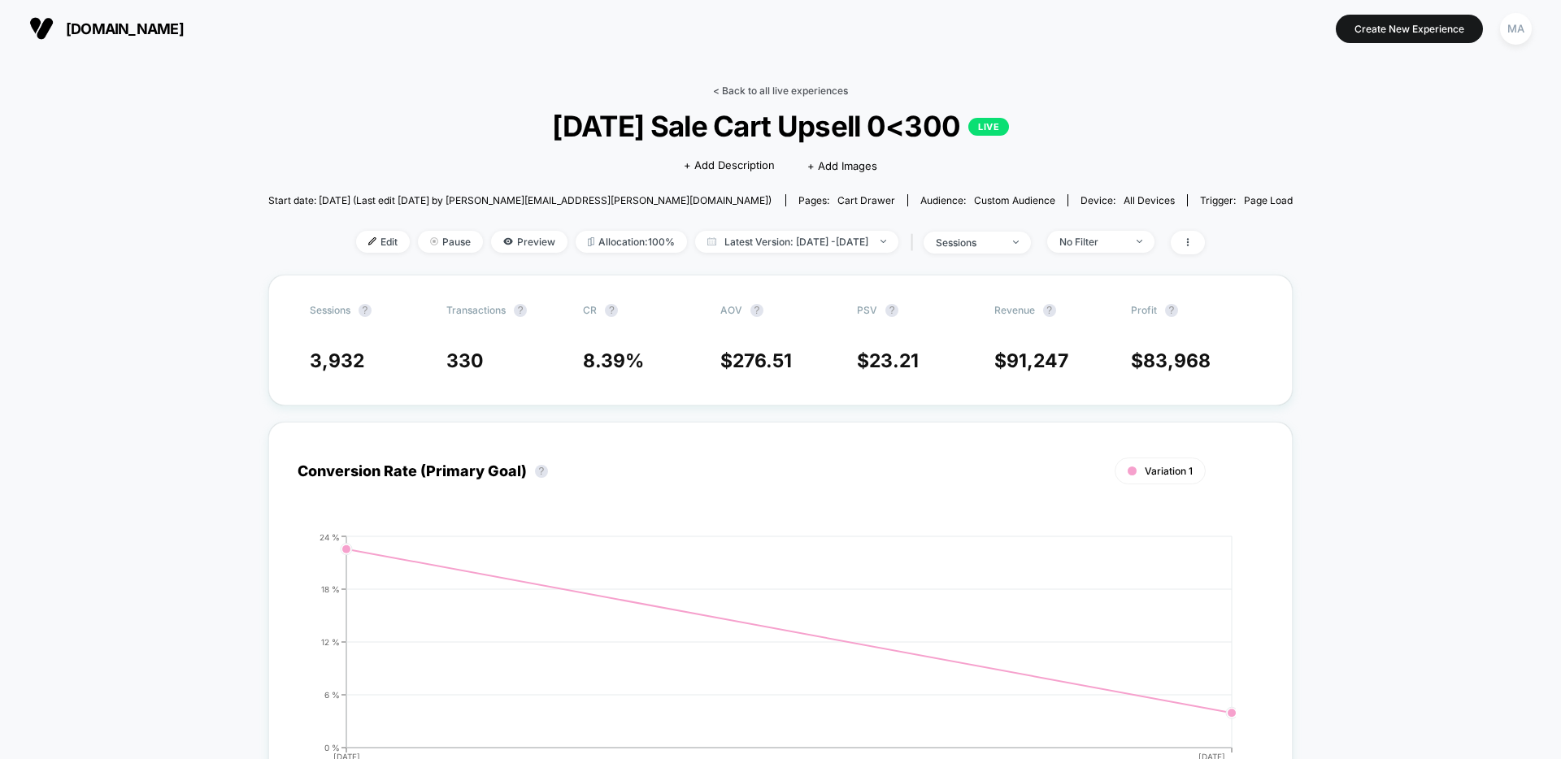
click at [772, 96] on link "< Back to all live experiences" at bounding box center [780, 91] width 135 height 12
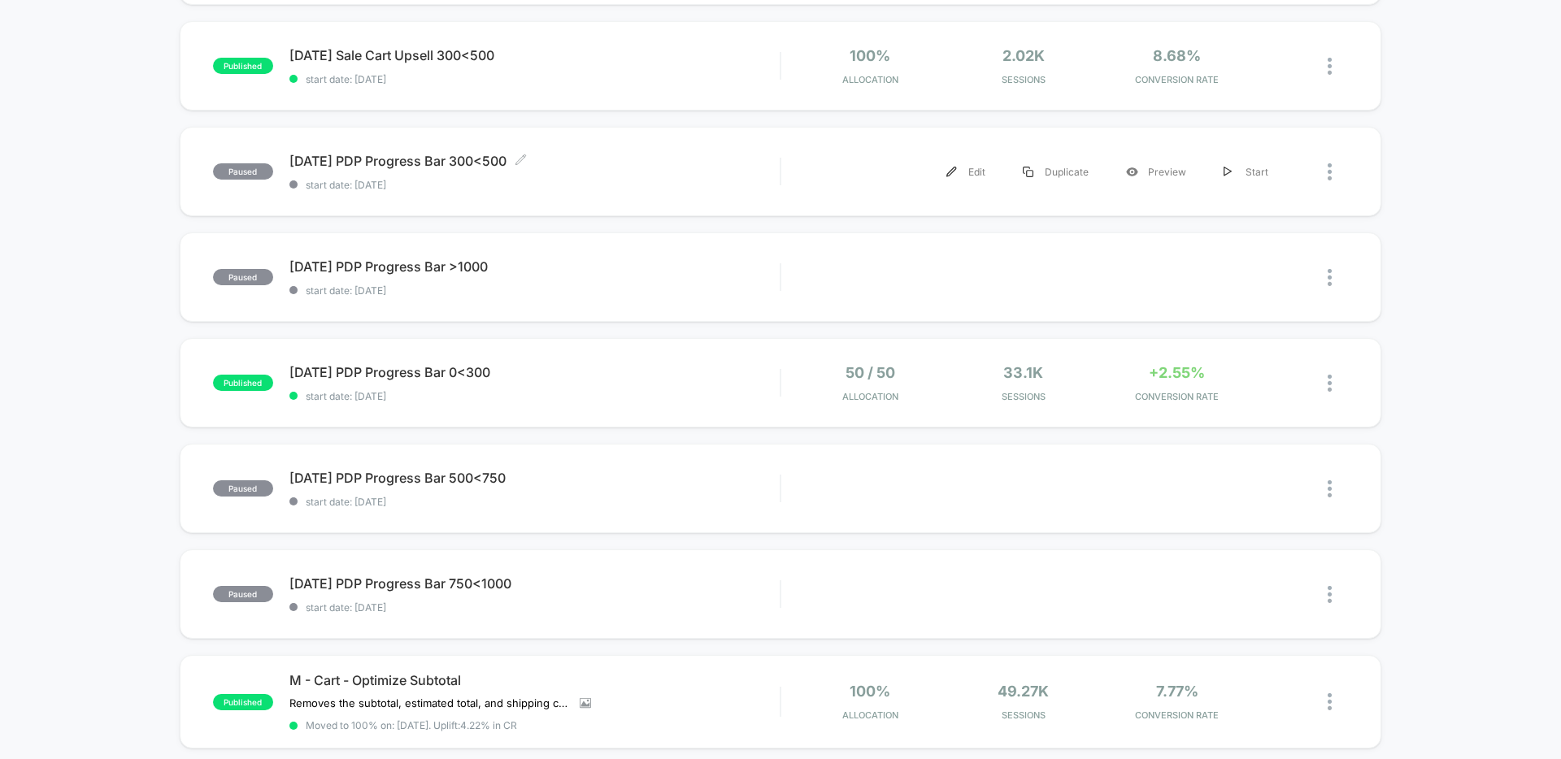
scroll to position [475, 0]
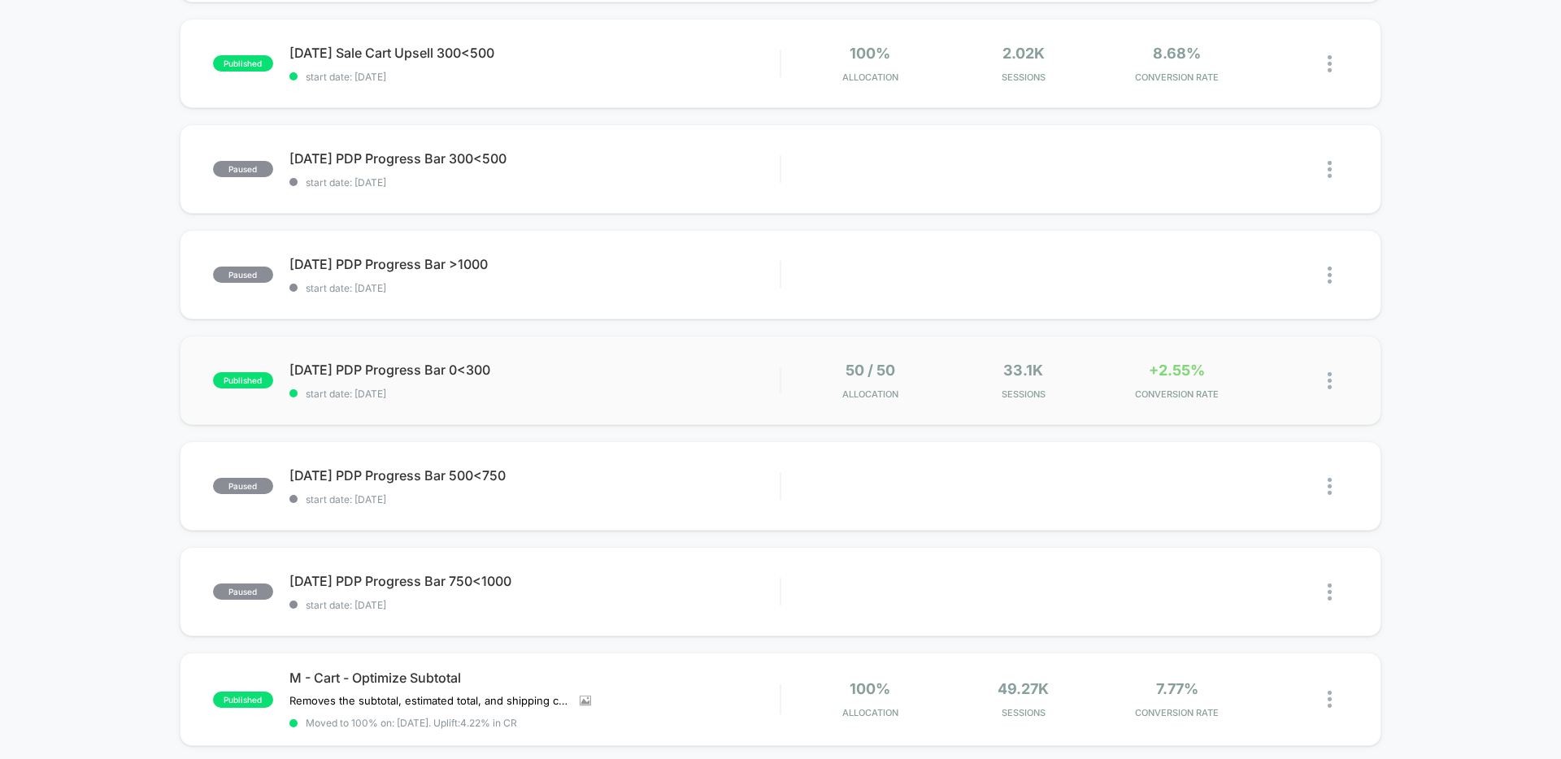
click at [431, 361] on div "published [DATE] PDP Progress Bar 0<300 start date: [DATE] 50 / 50 Allocation 3…" at bounding box center [780, 380] width 1201 height 89
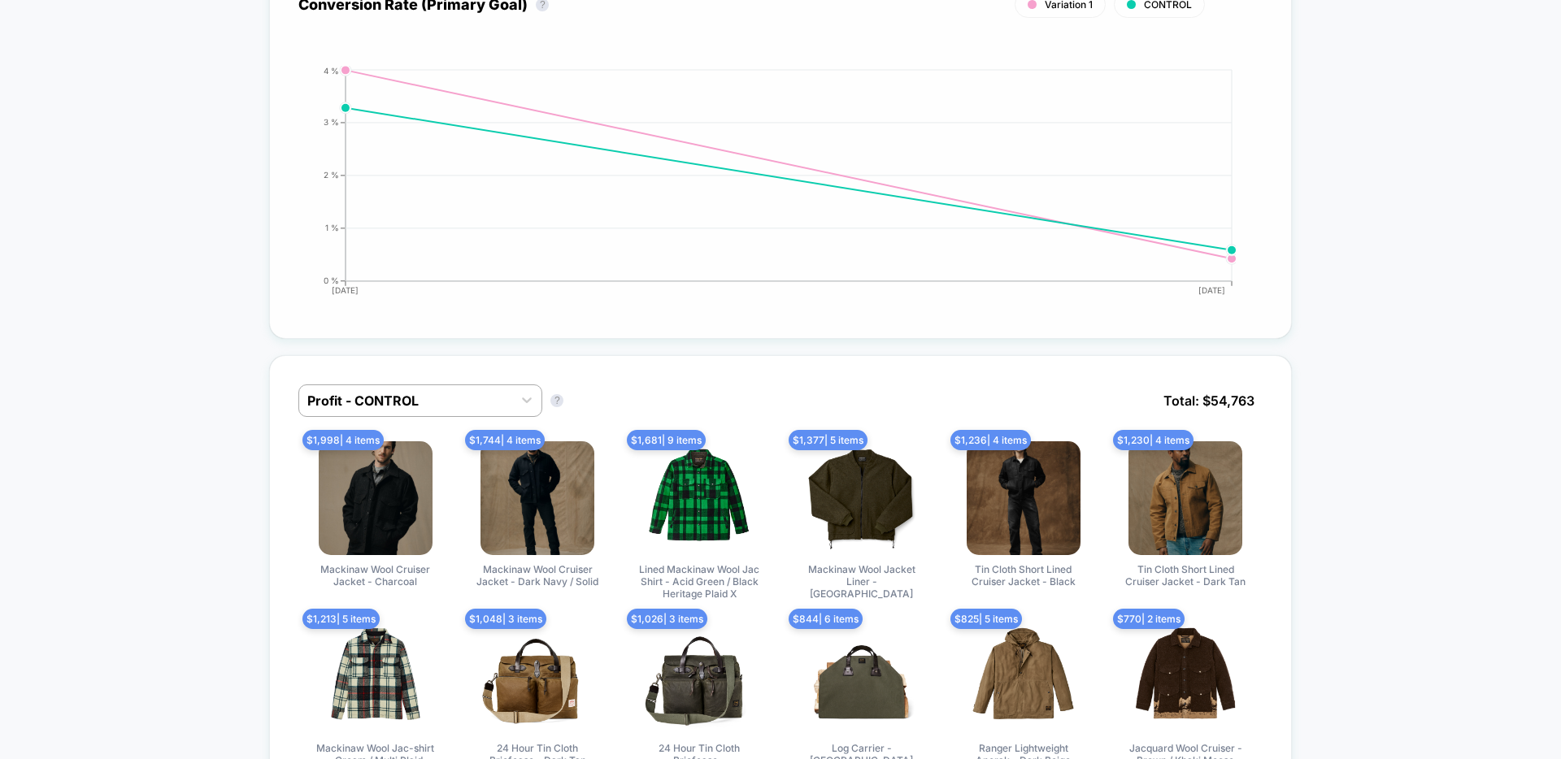
scroll to position [762, 0]
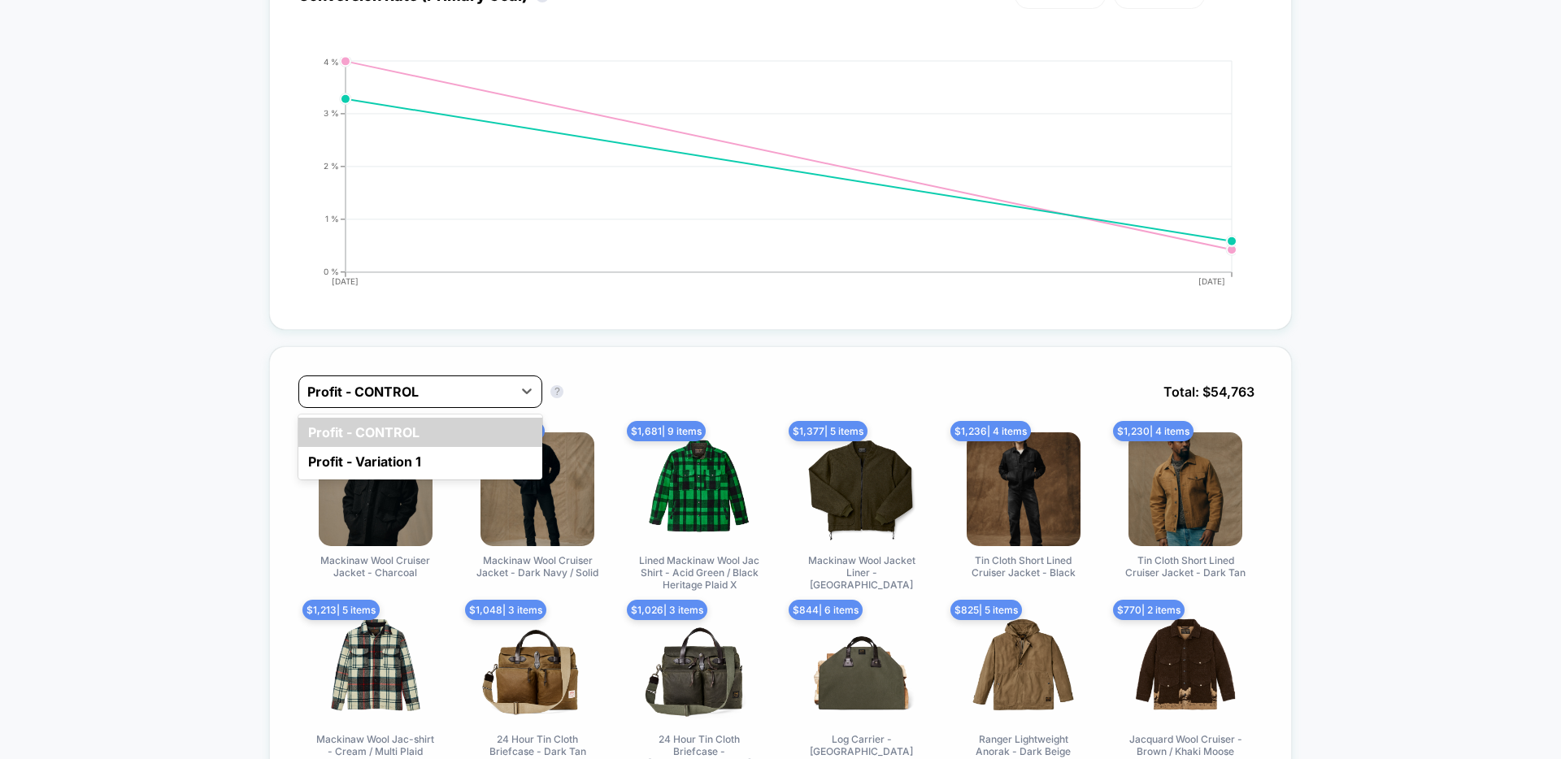
click at [432, 376] on div "Profit - CONTROL" at bounding box center [420, 392] width 244 height 33
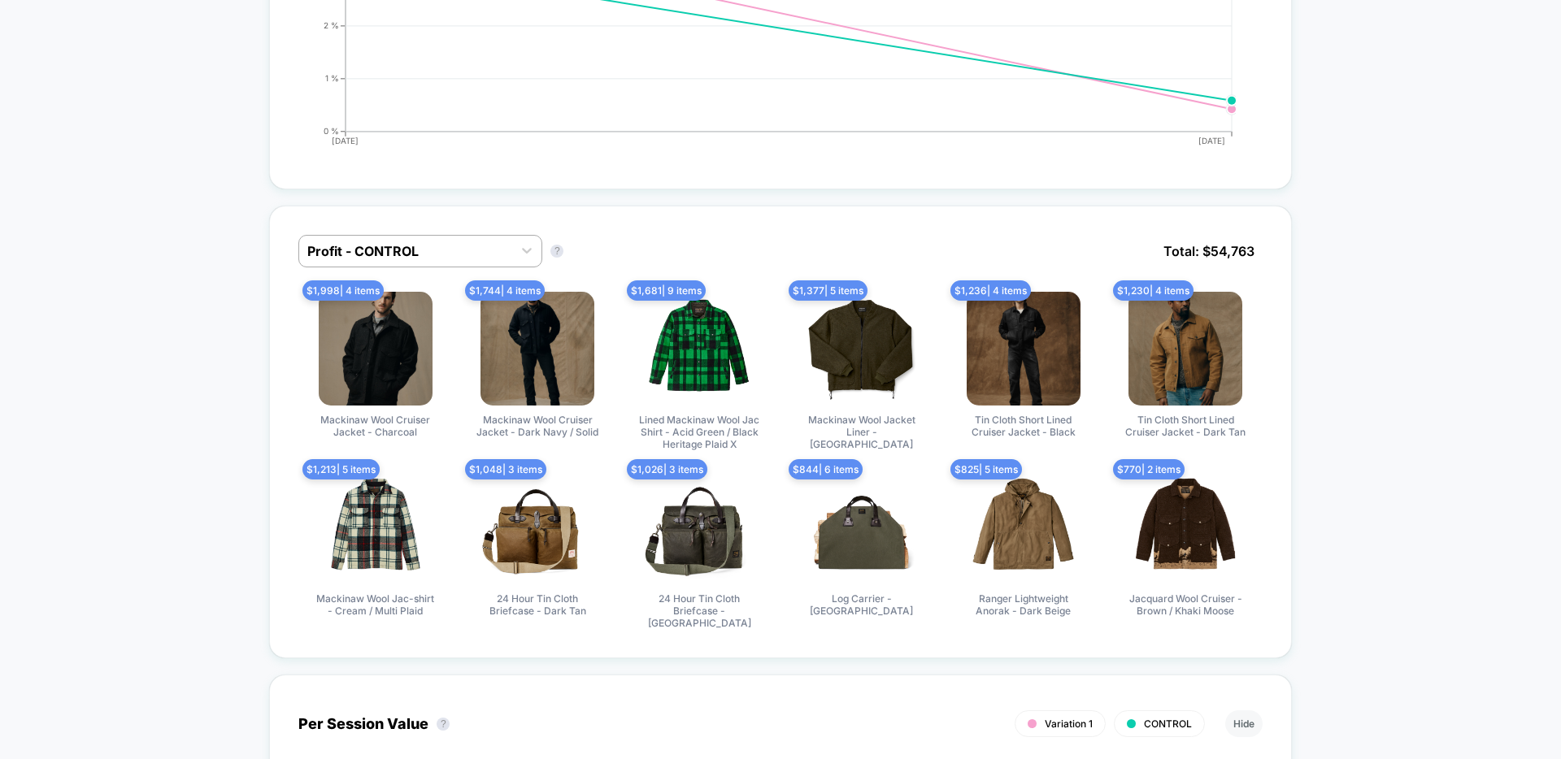
scroll to position [905, 0]
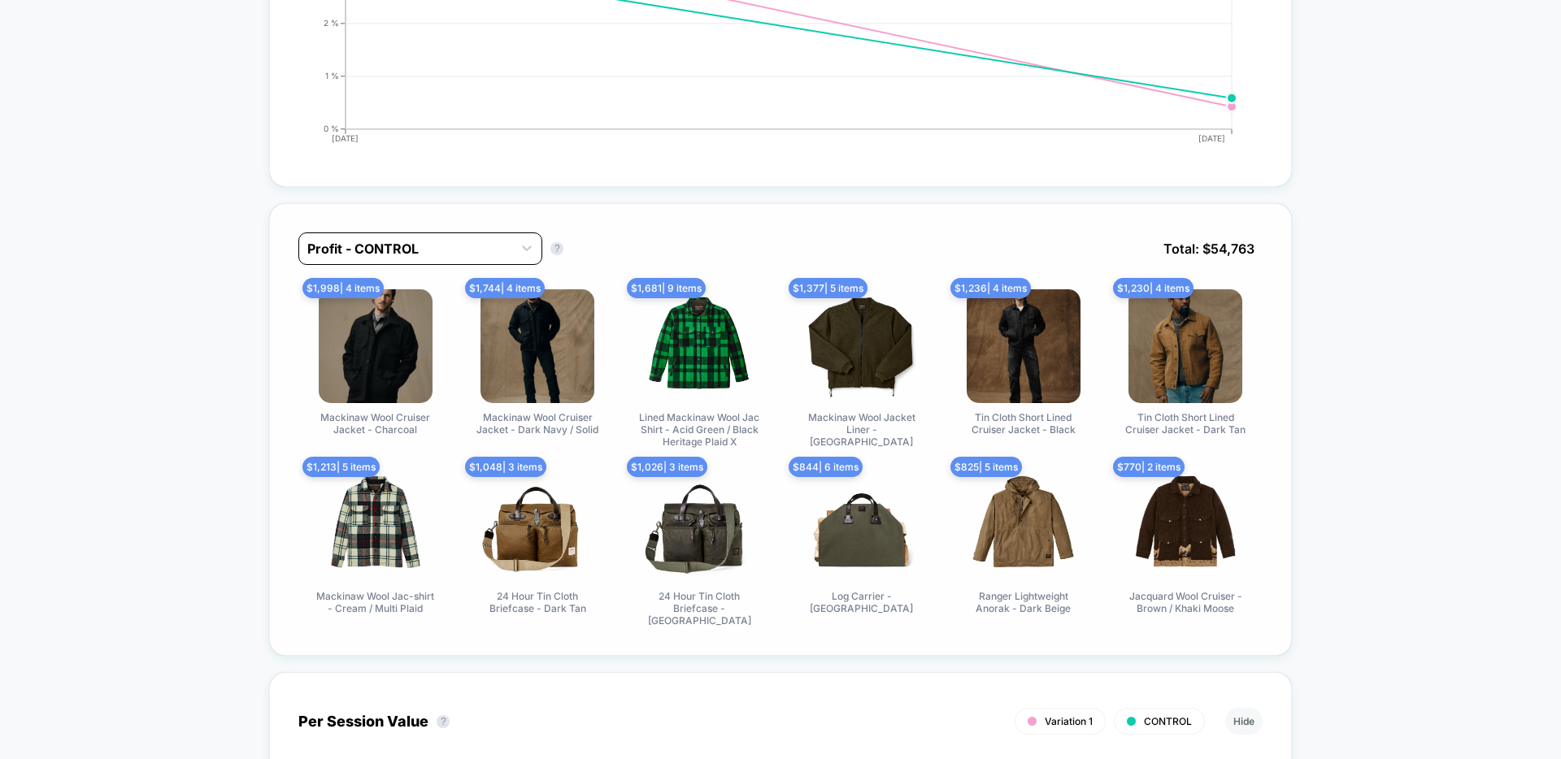
click at [441, 252] on div at bounding box center [405, 249] width 197 height 20
click at [391, 306] on div "Profit - Variation 1" at bounding box center [420, 318] width 244 height 29
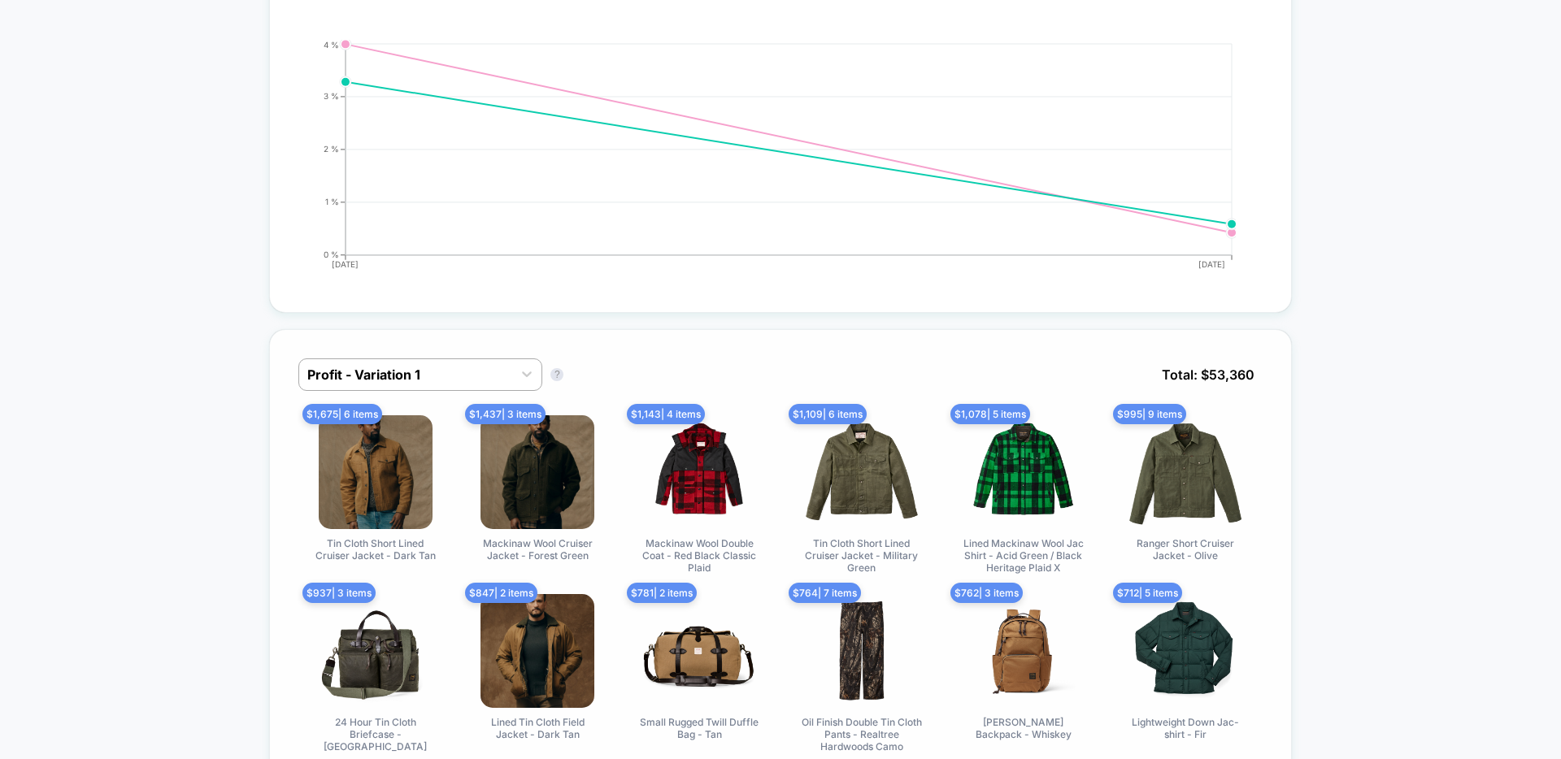
scroll to position [760, 0]
